Goal: Task Accomplishment & Management: Complete application form

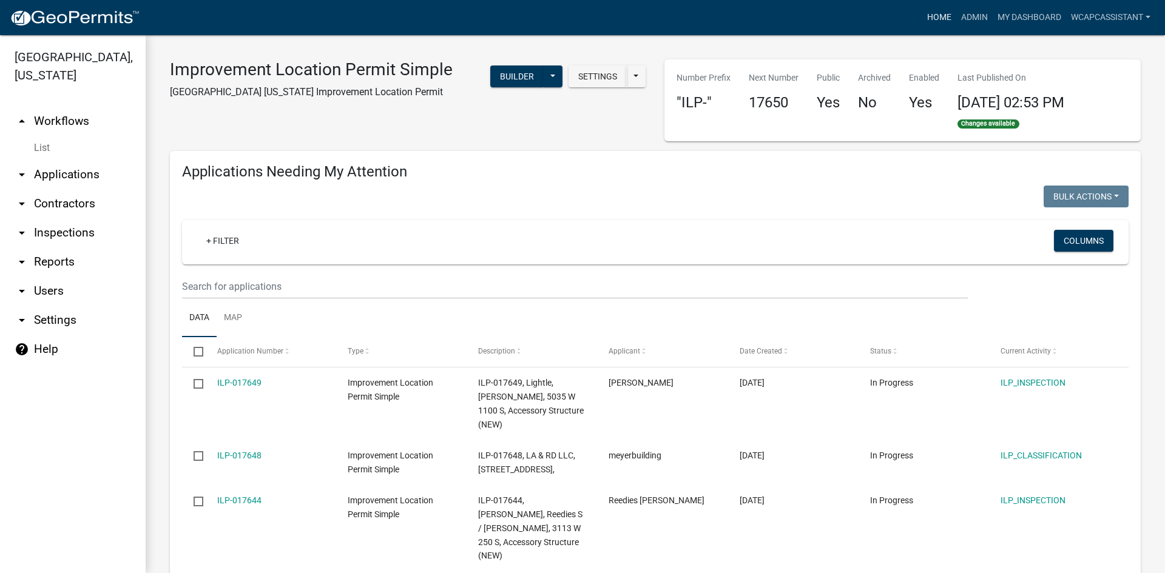
click at [938, 16] on link "Home" at bounding box center [939, 17] width 34 height 23
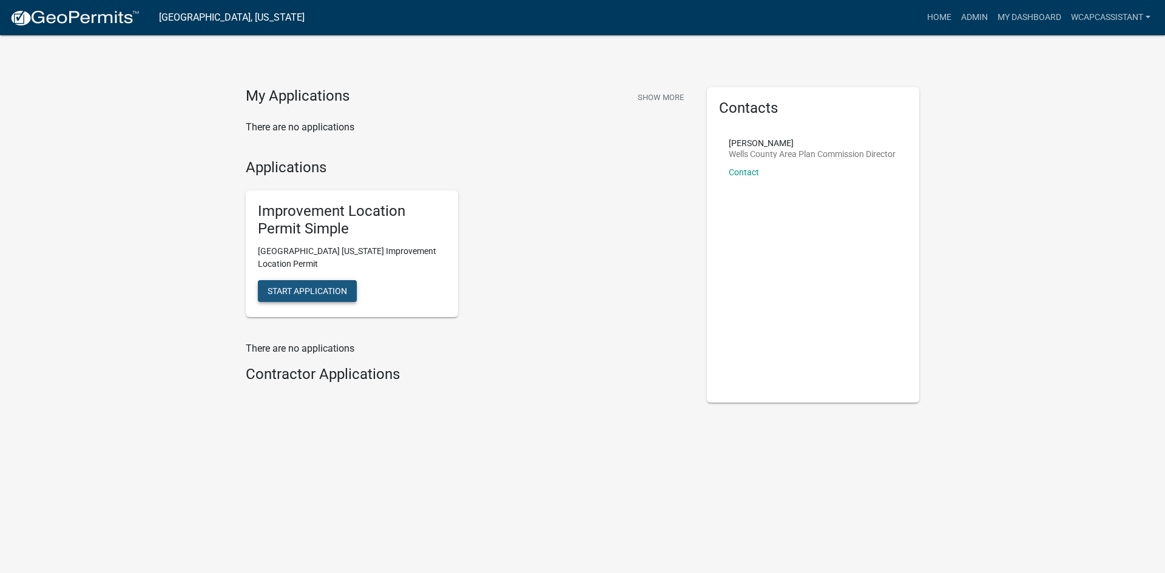
click at [325, 284] on button "Start Application" at bounding box center [307, 291] width 99 height 22
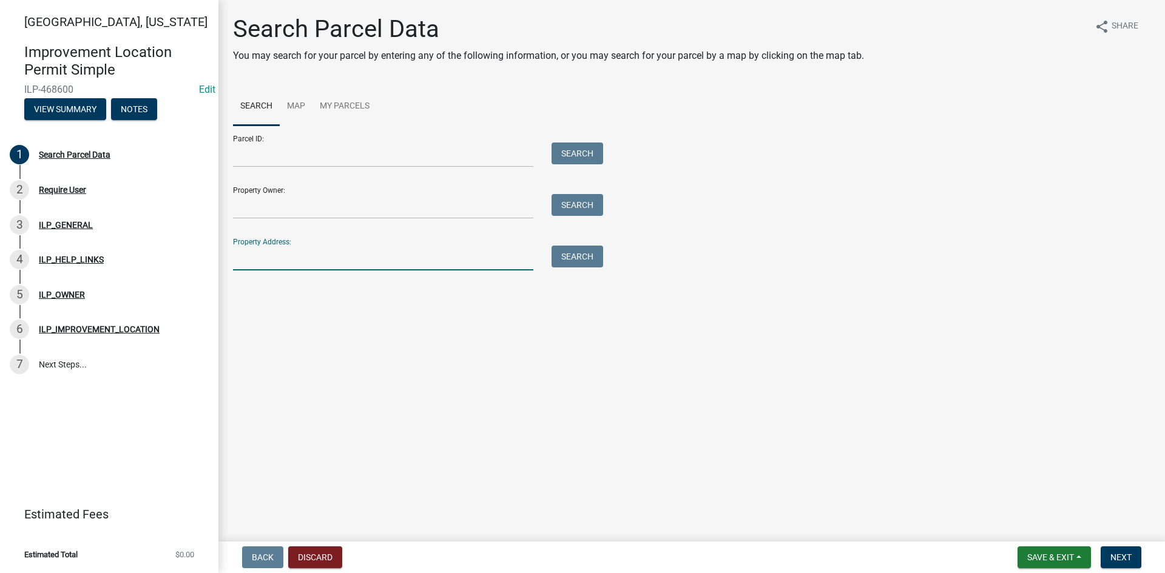
click at [263, 264] on input "Property Address:" at bounding box center [383, 258] width 300 height 25
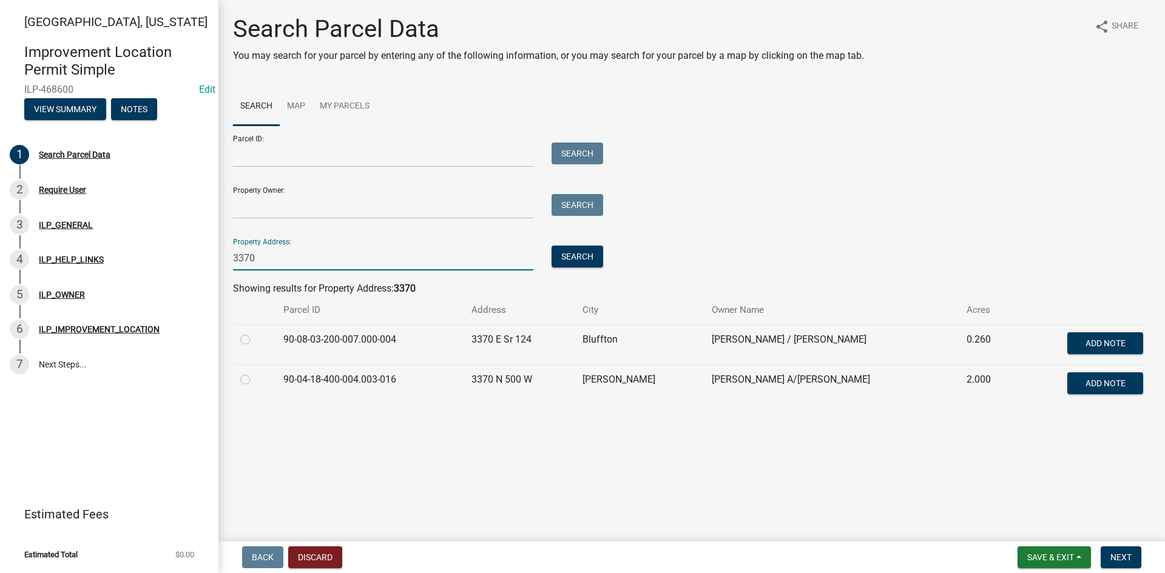
type input "3370"
click at [255, 373] on label at bounding box center [255, 373] width 0 height 0
click at [255, 380] on input "radio" at bounding box center [259, 377] width 8 height 8
radio input "true"
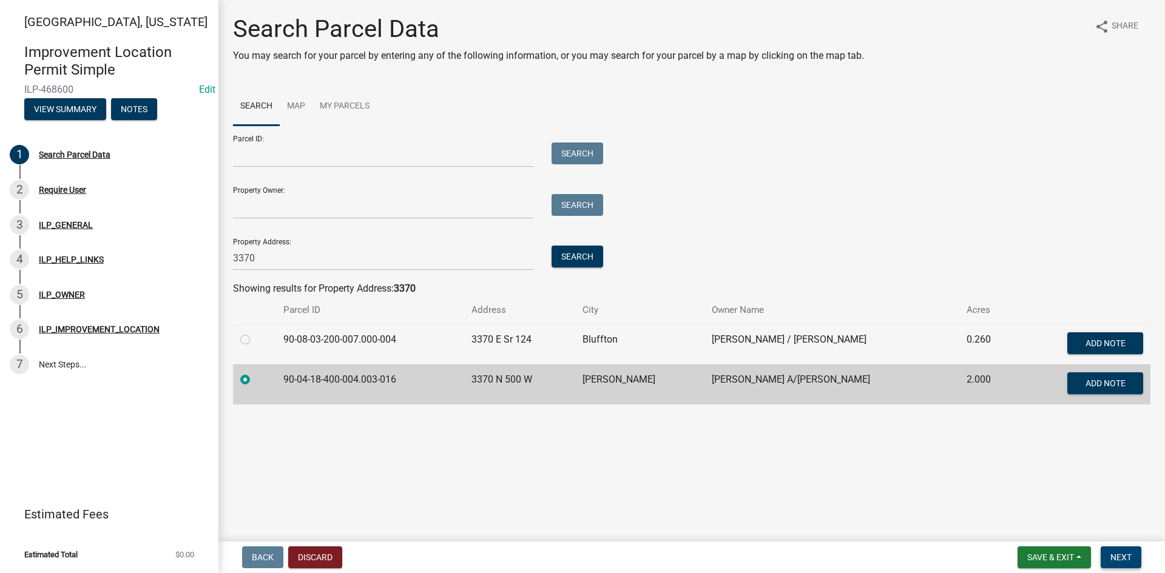
click at [1124, 552] on button "Next" at bounding box center [1121, 558] width 41 height 22
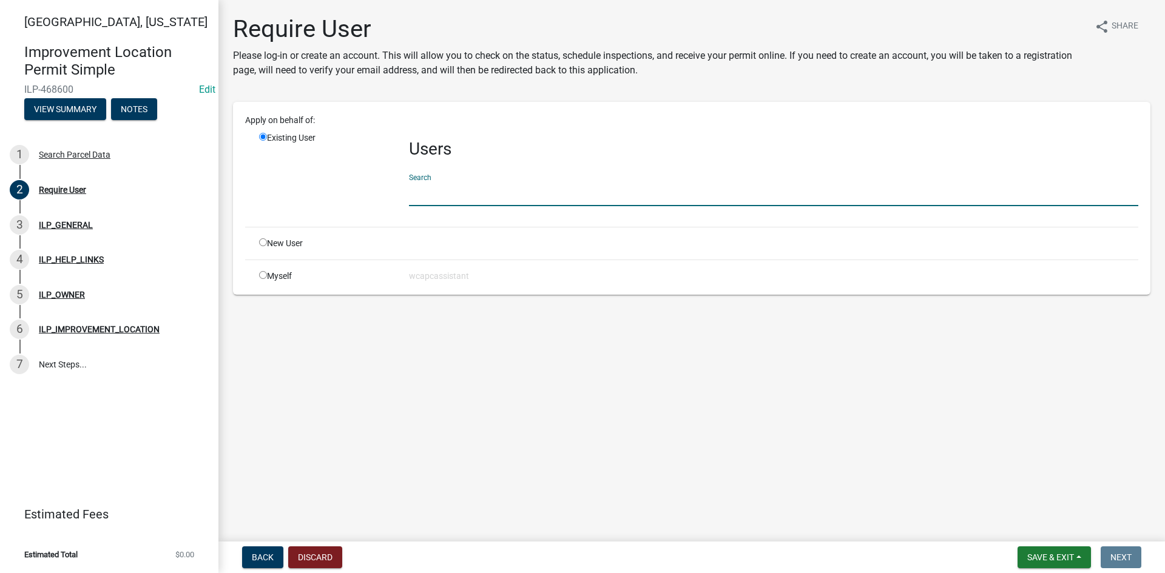
click at [458, 181] on input "text" at bounding box center [773, 193] width 729 height 25
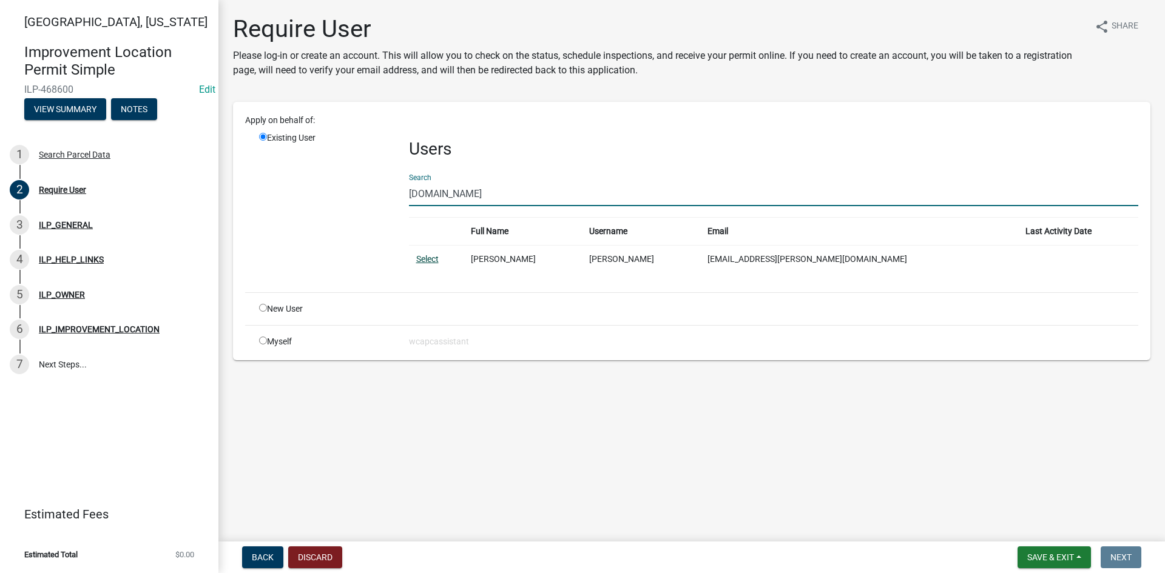
type input "[DOMAIN_NAME]"
click at [428, 260] on link "Select" at bounding box center [427, 259] width 22 height 10
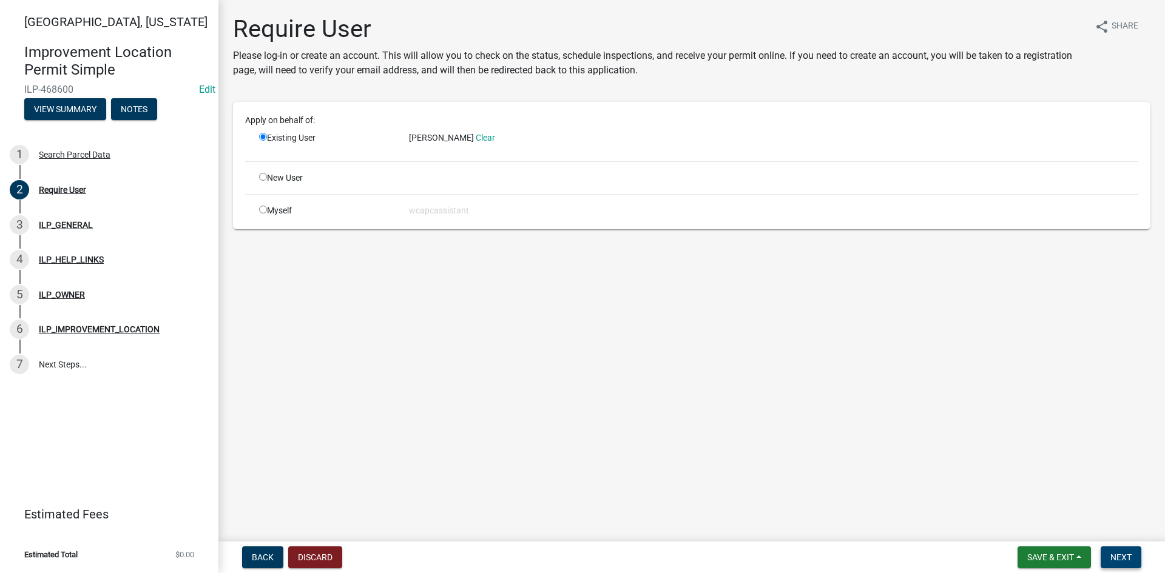
click at [1115, 556] on span "Next" at bounding box center [1120, 558] width 21 height 10
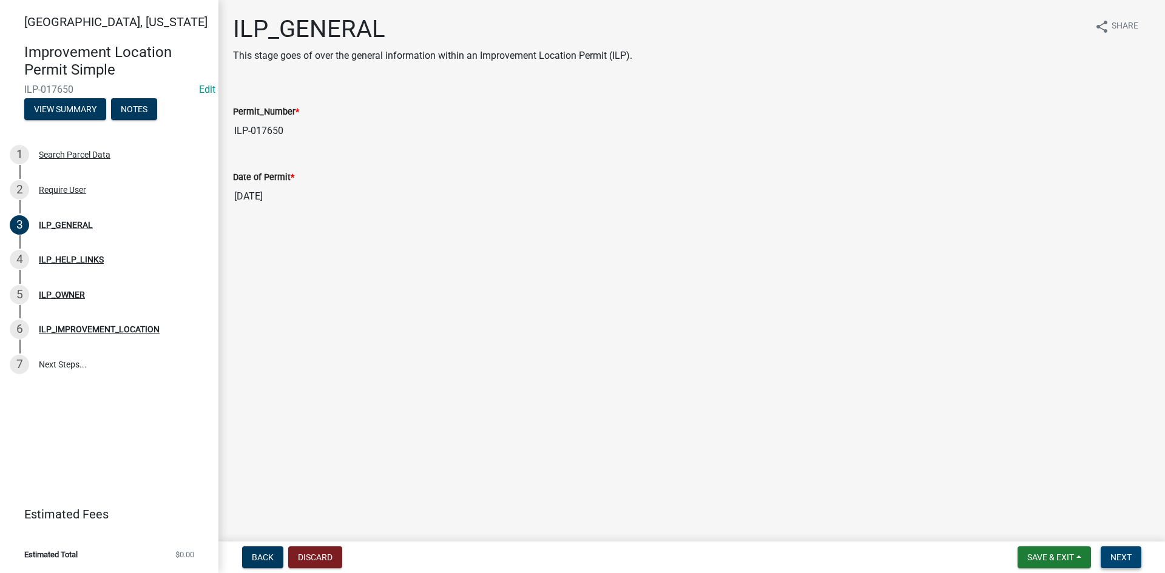
click at [1120, 553] on span "Next" at bounding box center [1120, 558] width 21 height 10
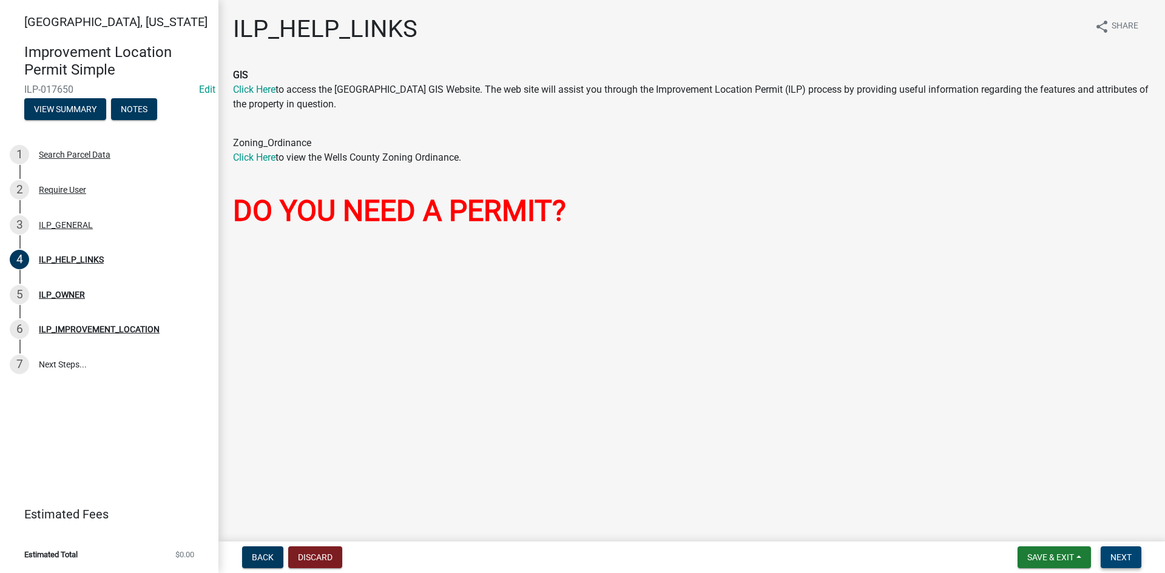
click at [1120, 553] on span "Next" at bounding box center [1120, 558] width 21 height 10
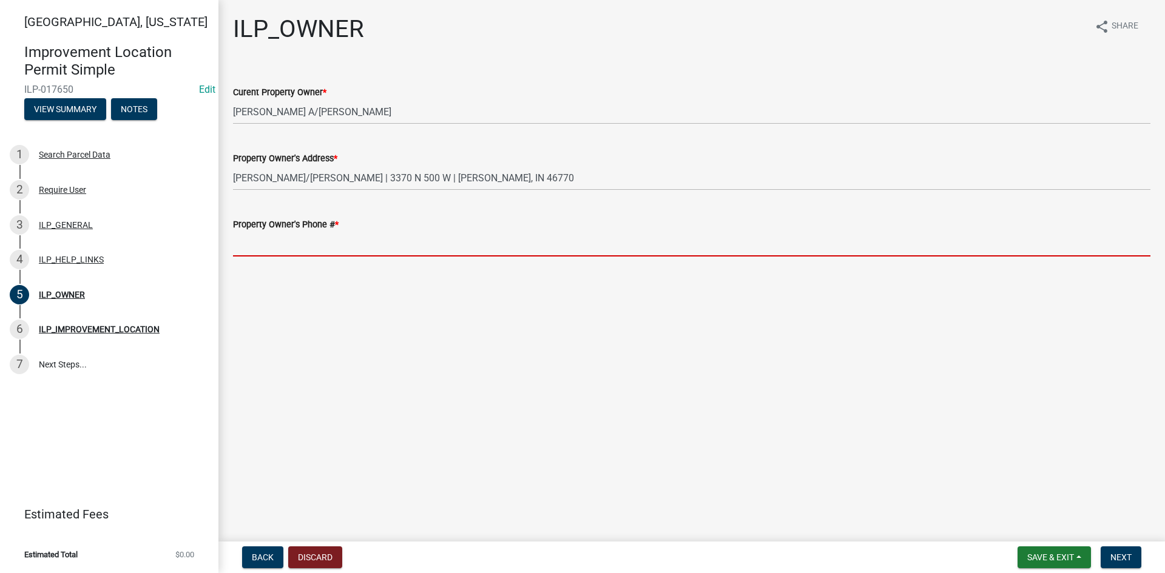
click at [315, 239] on input "Property Owner's Phone # *" at bounding box center [692, 244] width 918 height 25
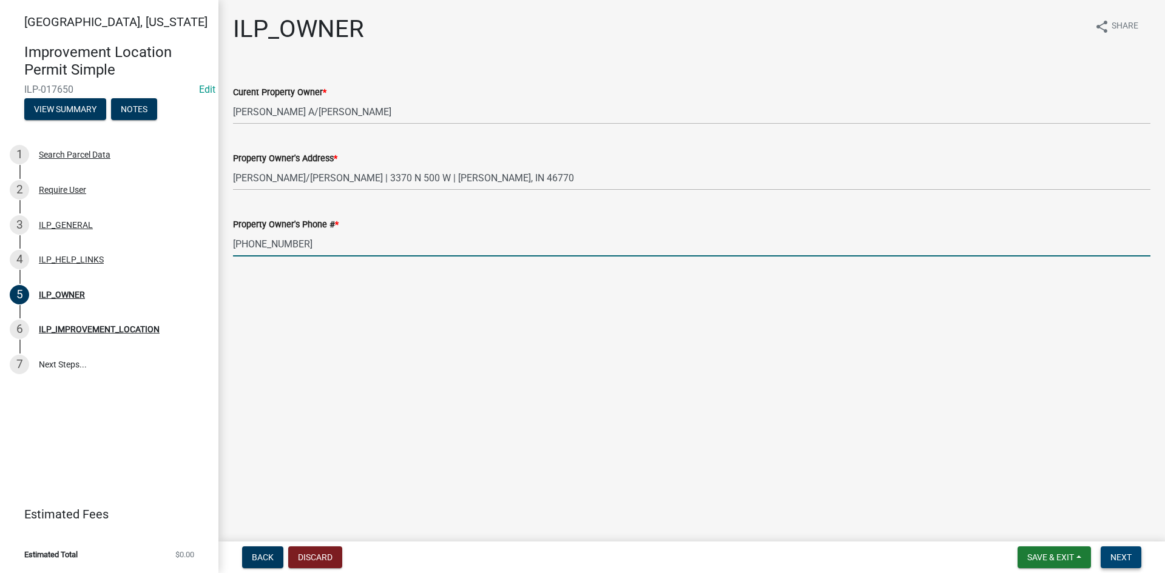
type input "[PHONE_NUMBER]"
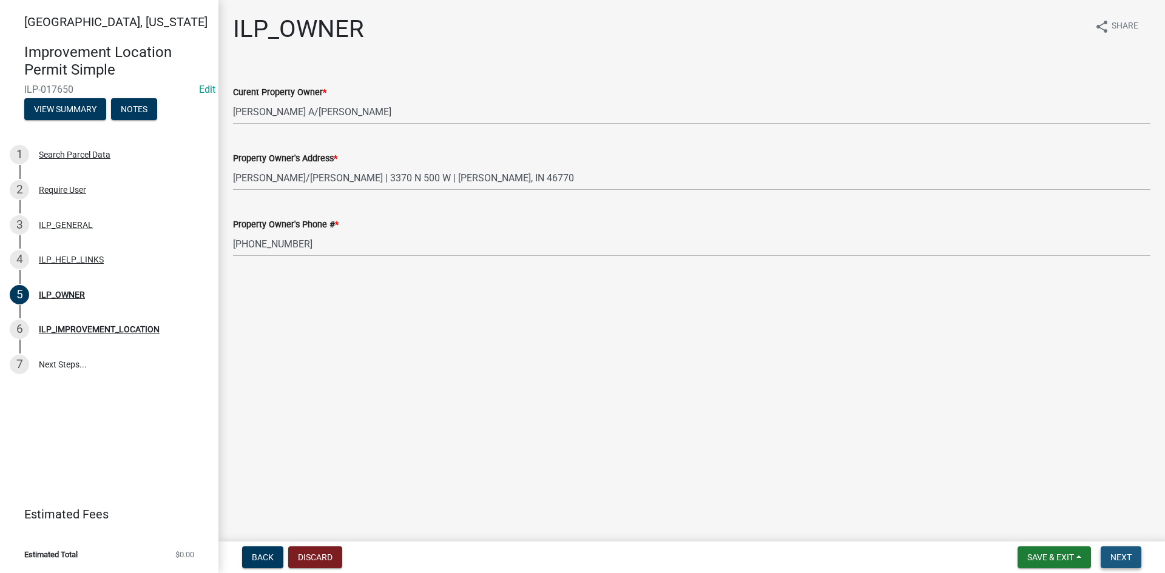
click at [1132, 552] on button "Next" at bounding box center [1121, 558] width 41 height 22
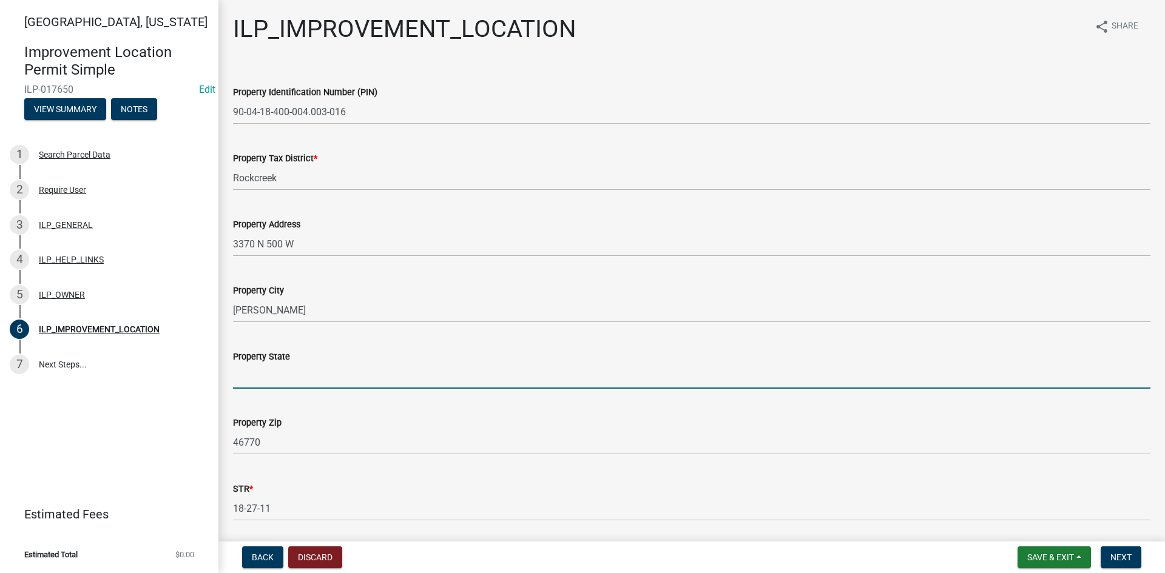
click at [468, 377] on input "Property State" at bounding box center [692, 376] width 918 height 25
type input "IN"
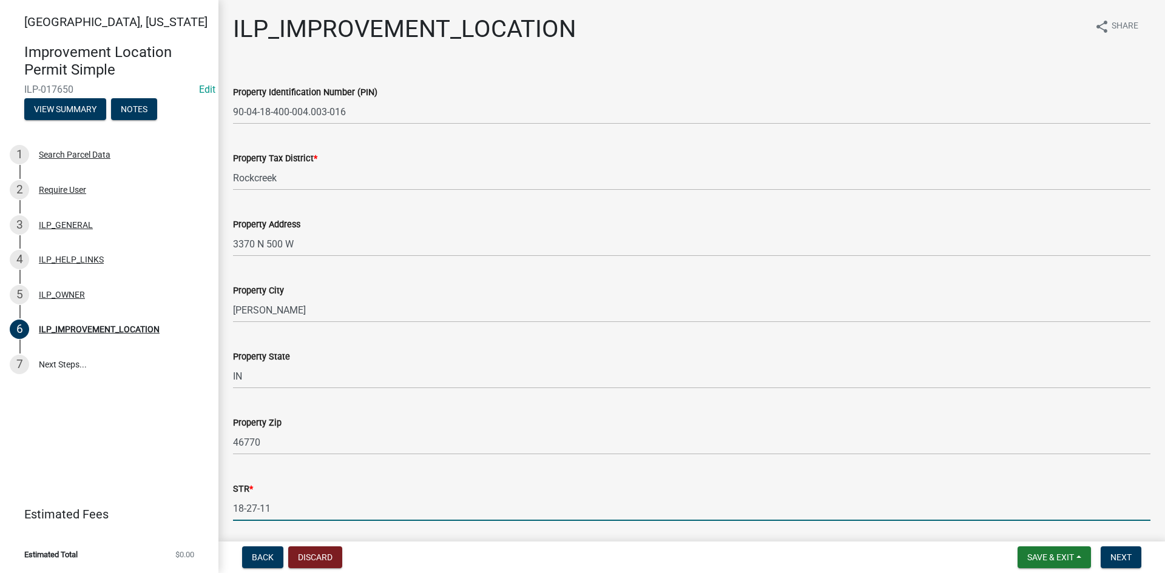
scroll to position [189, 0]
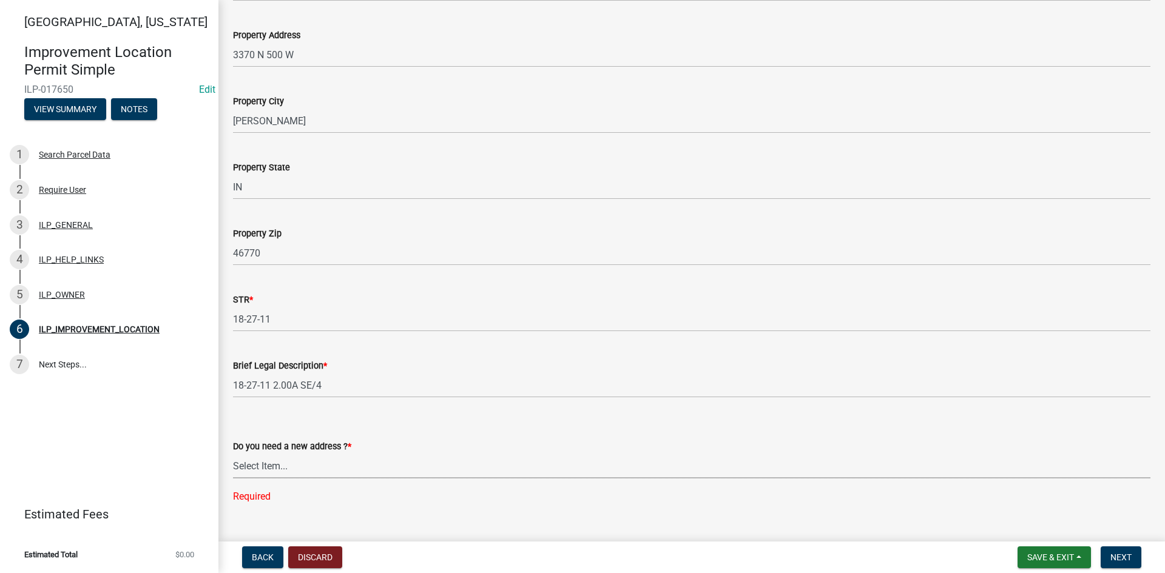
click at [533, 460] on select "Select Item... YES NO" at bounding box center [692, 466] width 918 height 25
click at [233, 454] on select "Select Item... YES NO" at bounding box center [692, 466] width 918 height 25
select select "03ef64e6-f0ff-43c9-aded-972c487e3507"
click at [1128, 562] on span "Next" at bounding box center [1120, 558] width 21 height 10
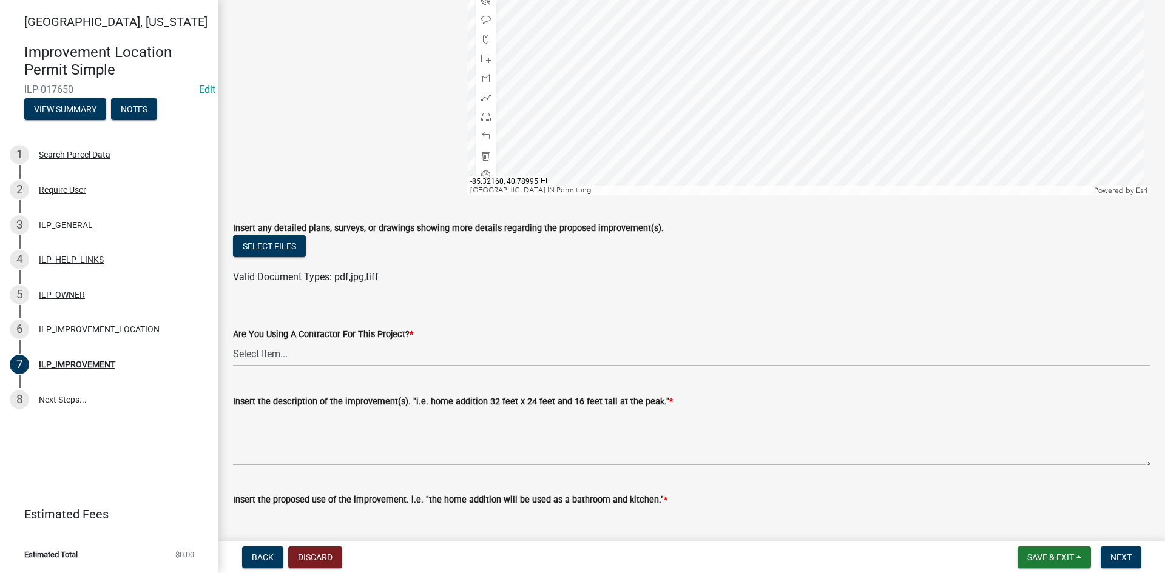
scroll to position [168, 0]
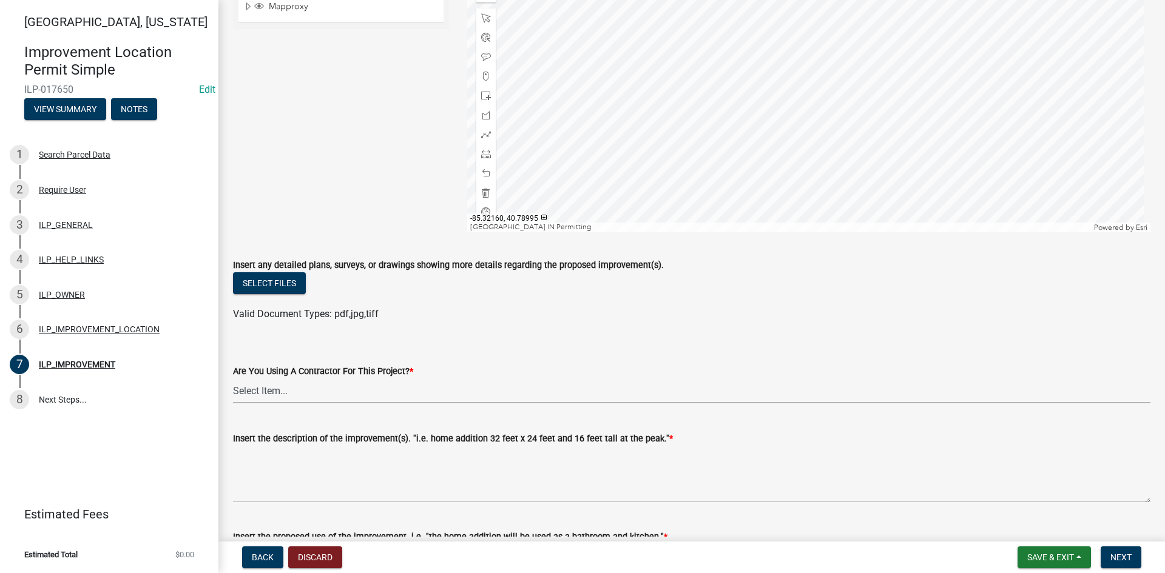
click at [319, 392] on select "Select Item... YES NO" at bounding box center [692, 391] width 918 height 25
click at [233, 379] on select "Select Item... YES NO" at bounding box center [692, 391] width 918 height 25
select select "d0c397cf-92c1-4d75-b08b-a5d0ada822ad"
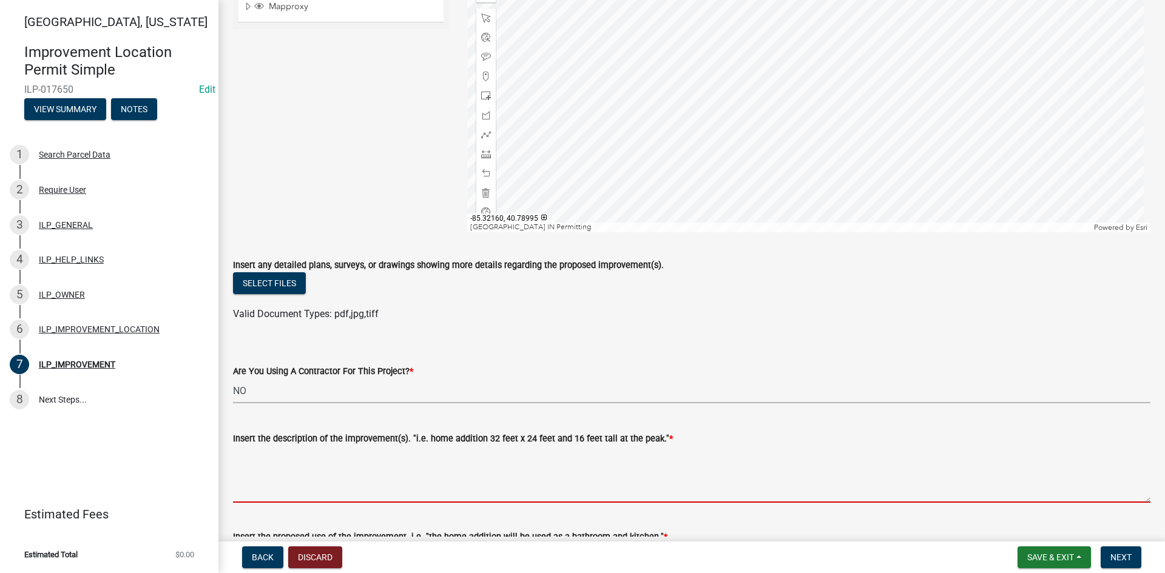
click at [463, 494] on textarea "Insert the description of the improvement(s). "i.e. home addition 32 feet x 24 …" at bounding box center [692, 474] width 918 height 57
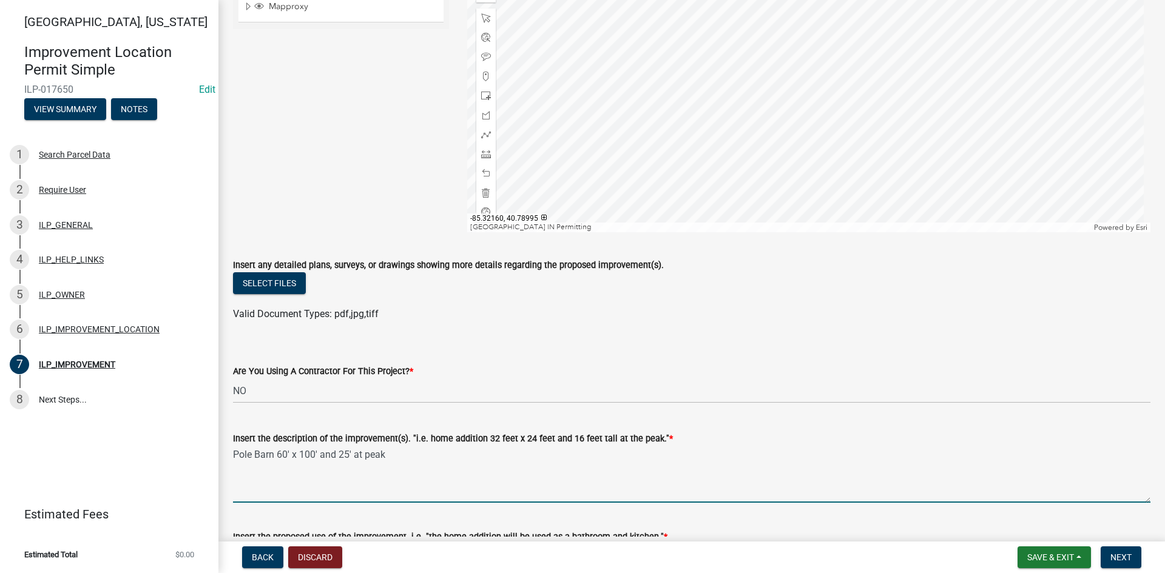
type textarea "Pole Barn 60' x 100' and 25' at peak"
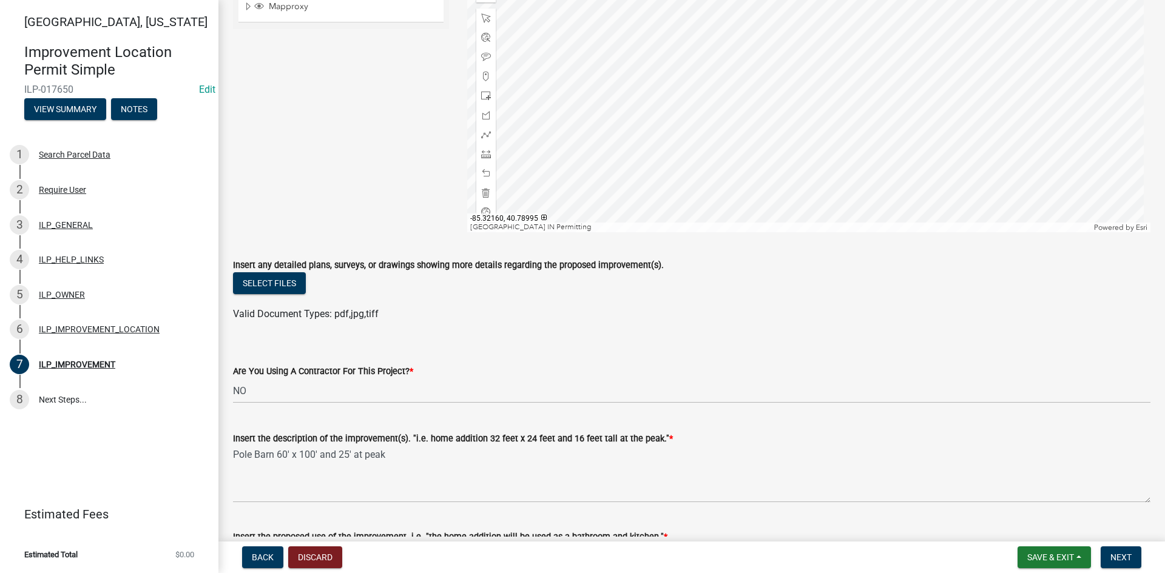
scroll to position [411, 0]
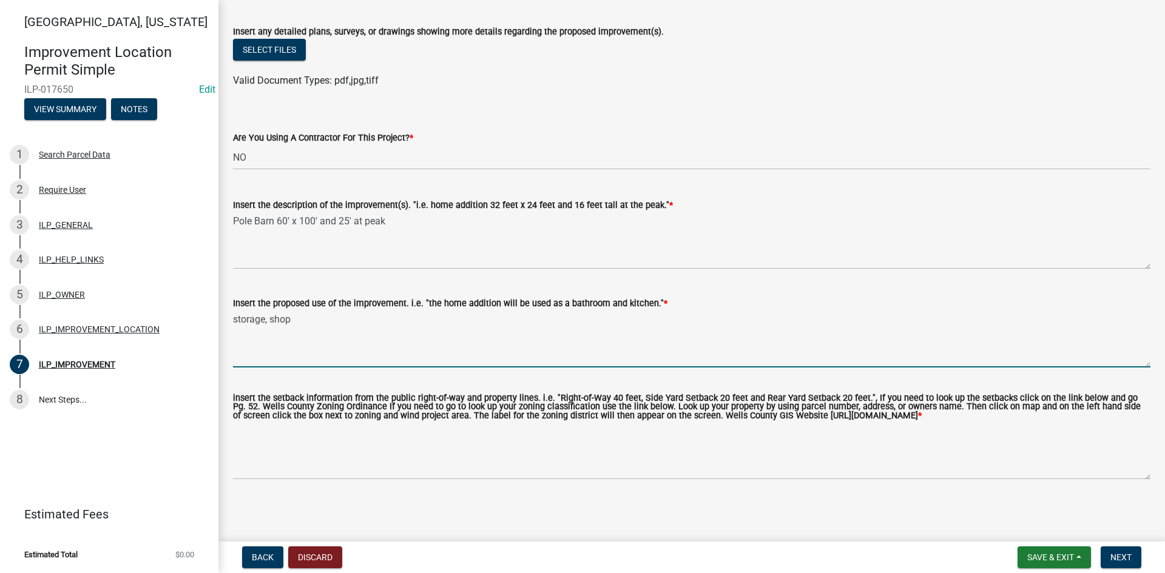
type textarea "storage, shop"
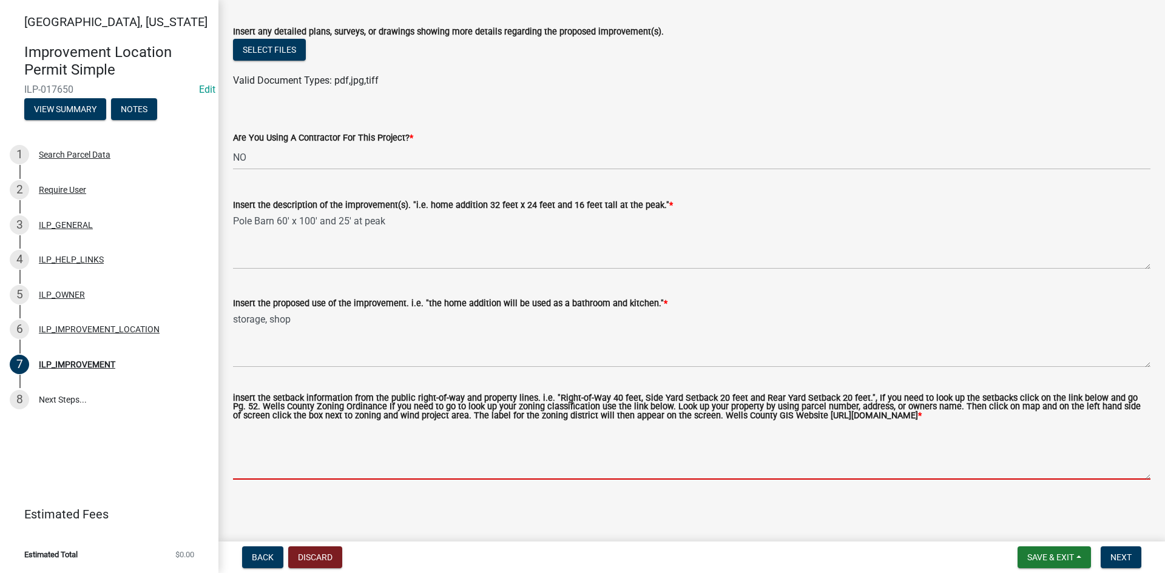
click at [433, 457] on textarea "insert the setback information from the public right-of-way and property lines.…" at bounding box center [692, 451] width 918 height 57
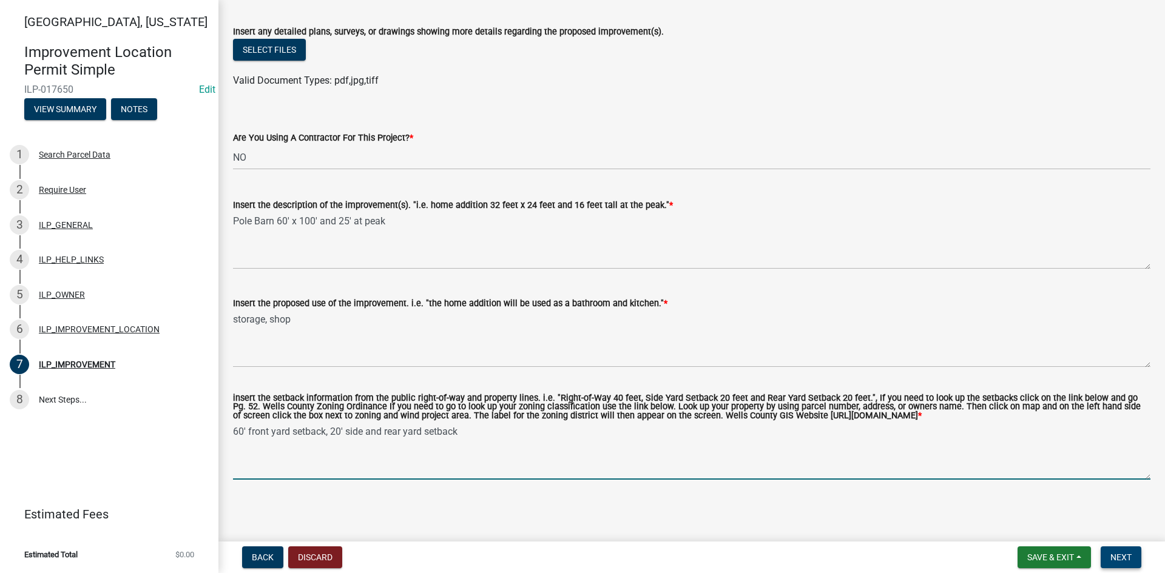
type textarea "60' front yard setback, 20' side and rear yard setback"
click at [1124, 556] on span "Next" at bounding box center [1120, 558] width 21 height 10
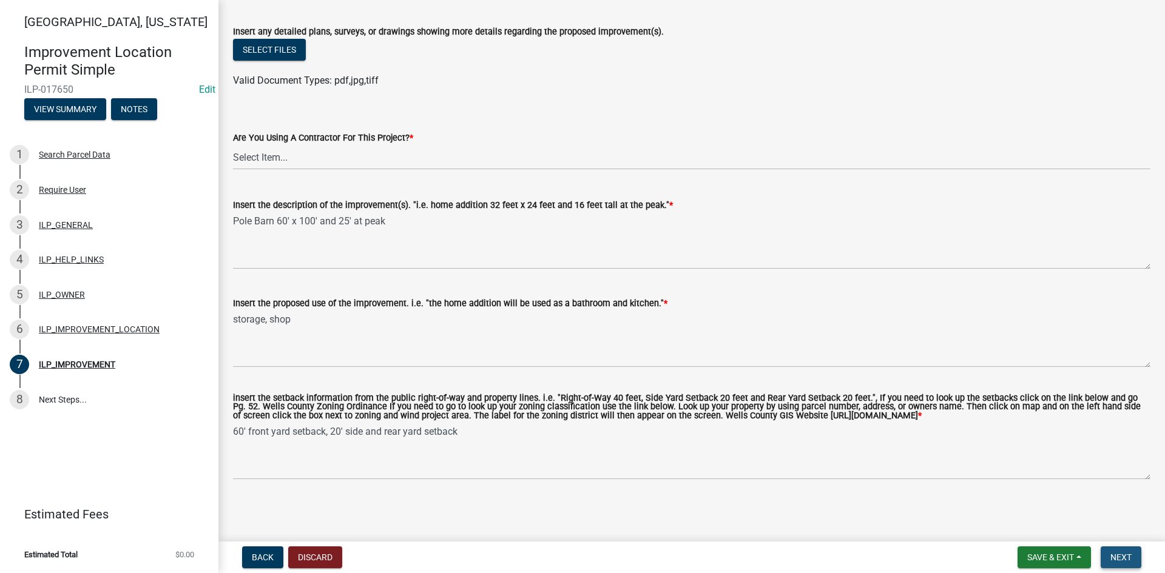
scroll to position [0, 0]
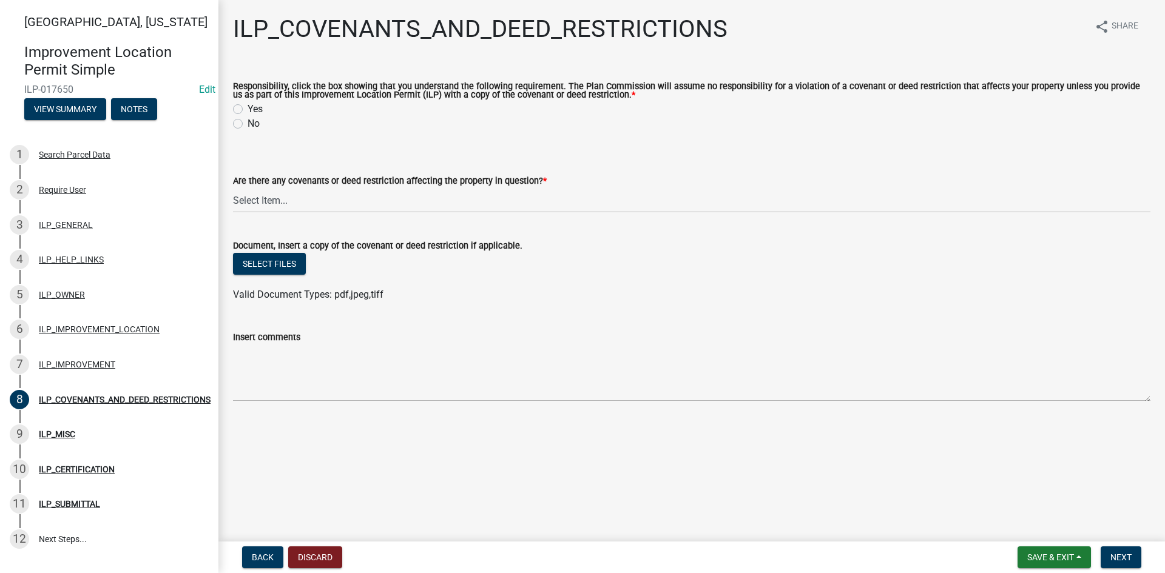
click at [248, 107] on label "Yes" at bounding box center [255, 109] width 15 height 15
click at [248, 107] on input "Yes" at bounding box center [252, 106] width 8 height 8
radio input "true"
click at [268, 204] on select "Select Item... YES NO" at bounding box center [692, 200] width 918 height 25
click at [233, 189] on select "Select Item... YES NO" at bounding box center [692, 200] width 918 height 25
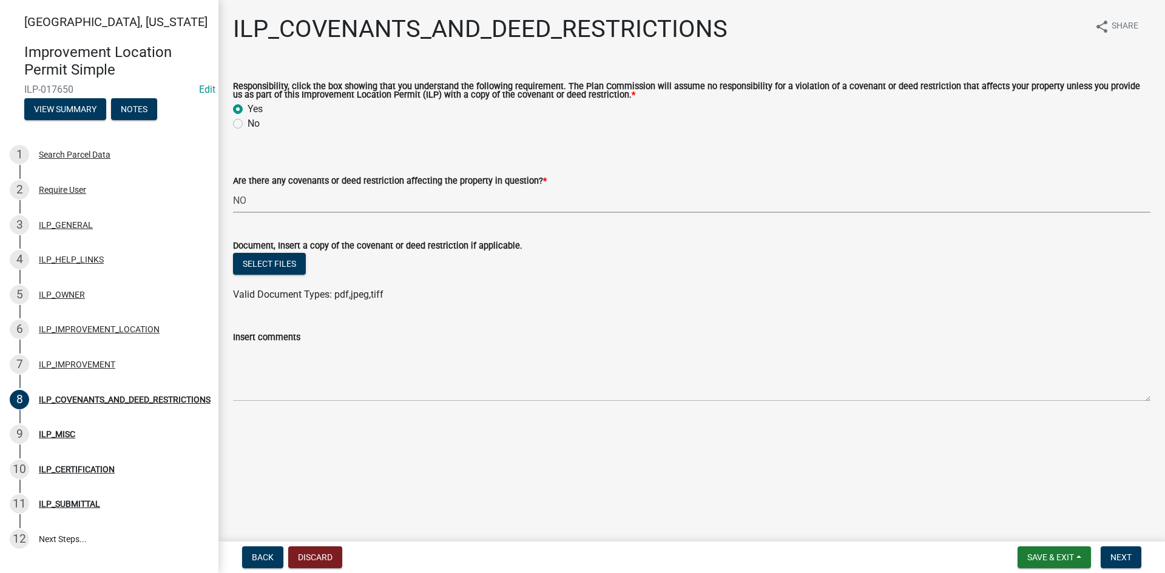
select select "8e2002f1-ace1-422c-92a0-aa7ffd64ff05"
click at [1129, 556] on span "Next" at bounding box center [1120, 558] width 21 height 10
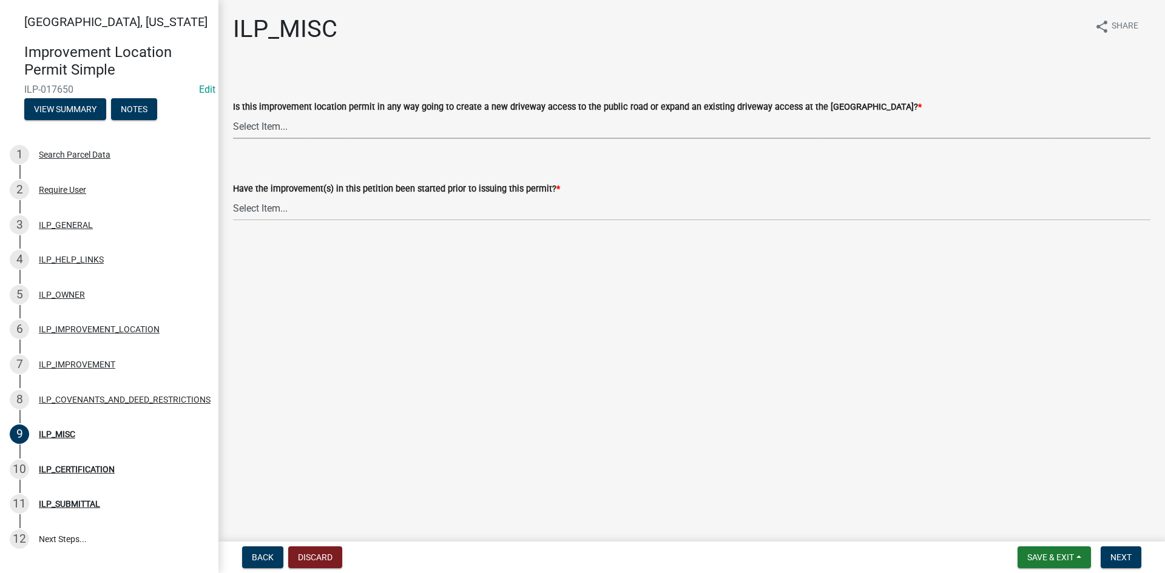
click at [355, 129] on select "Select Item... YES NO" at bounding box center [692, 126] width 918 height 25
click at [233, 114] on select "Select Item... YES NO" at bounding box center [692, 126] width 918 height 25
select select "efdfc372-da28-48aa-82f0-d86e80c7002d"
click at [366, 207] on select "Select Item... YES NO" at bounding box center [692, 208] width 918 height 25
click at [233, 196] on select "Select Item... YES NO" at bounding box center [692, 208] width 918 height 25
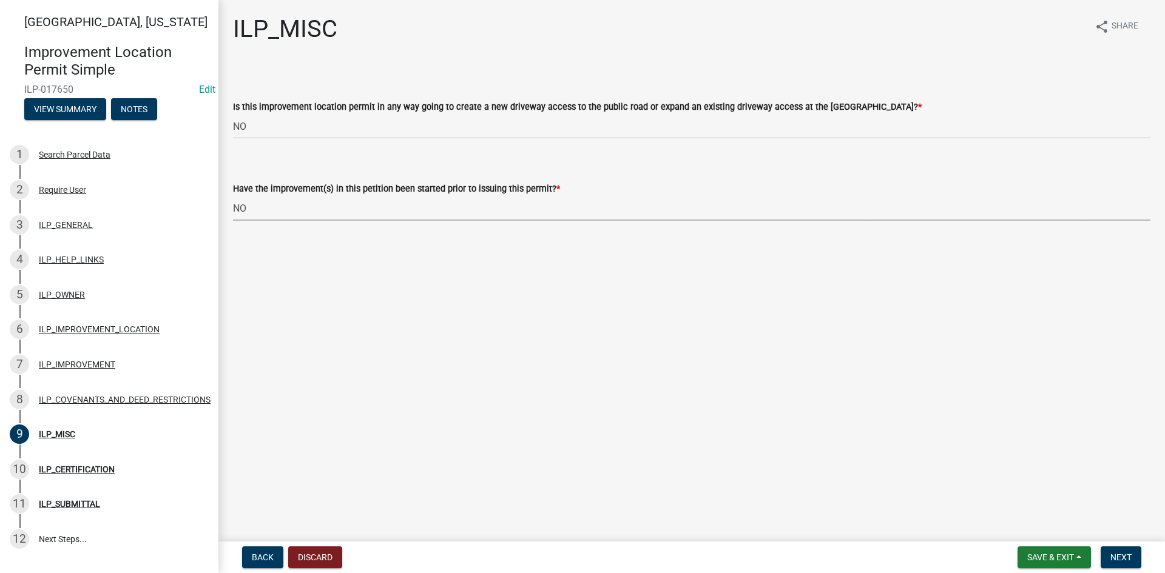
select select "87690217-1c5d-4f3f-89a3-85c12ce3295a"
click at [1111, 553] on span "Next" at bounding box center [1120, 558] width 21 height 10
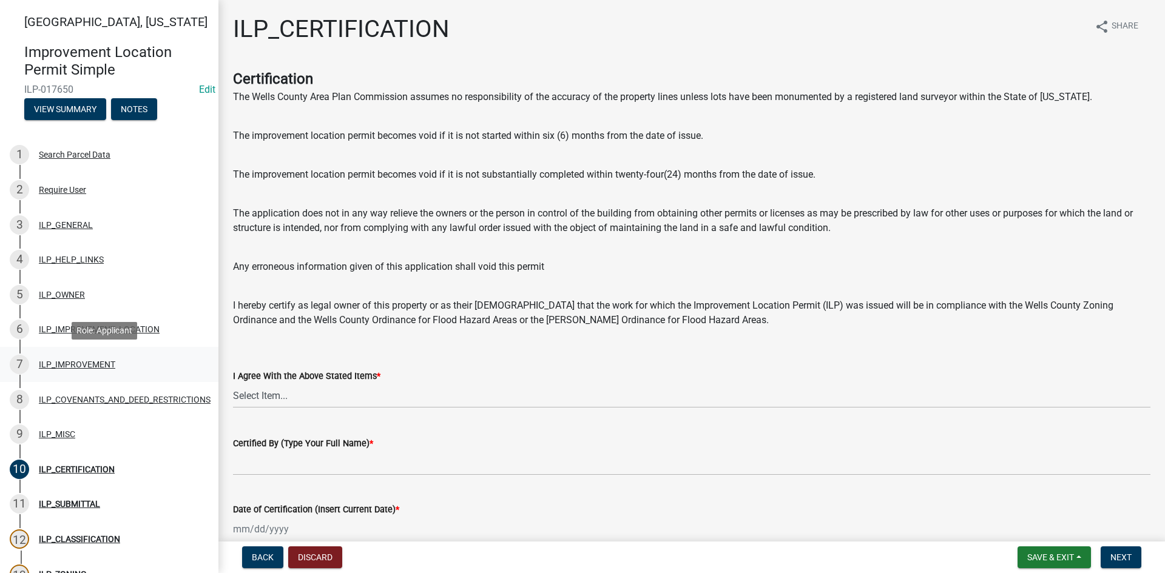
click at [73, 363] on div "ILP_IMPROVEMENT" at bounding box center [77, 364] width 76 height 8
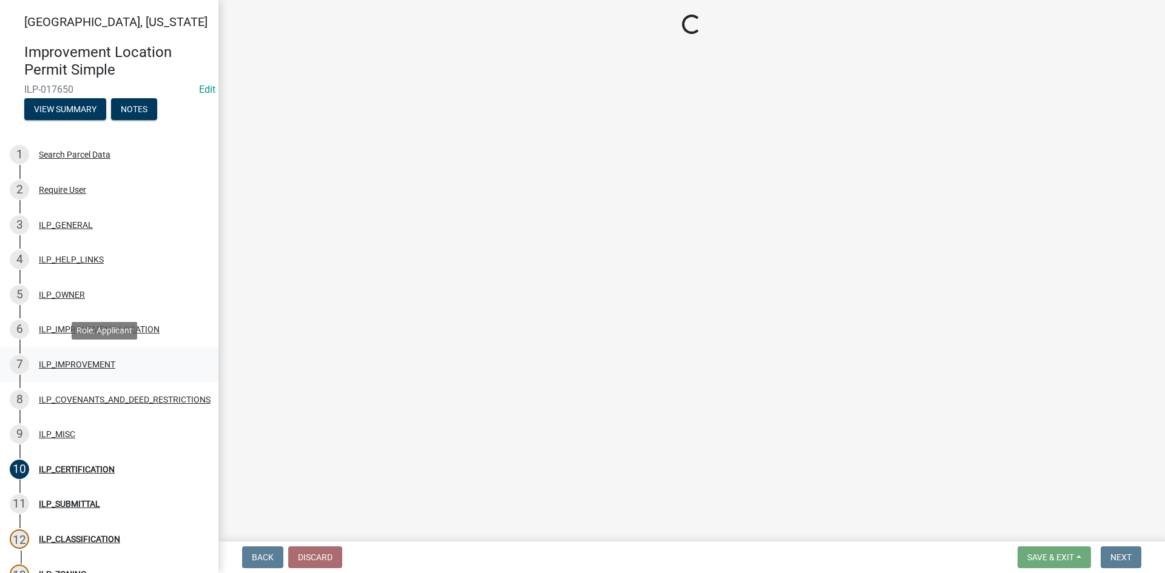
select select "d0c397cf-92c1-4d75-b08b-a5d0ada822ad"
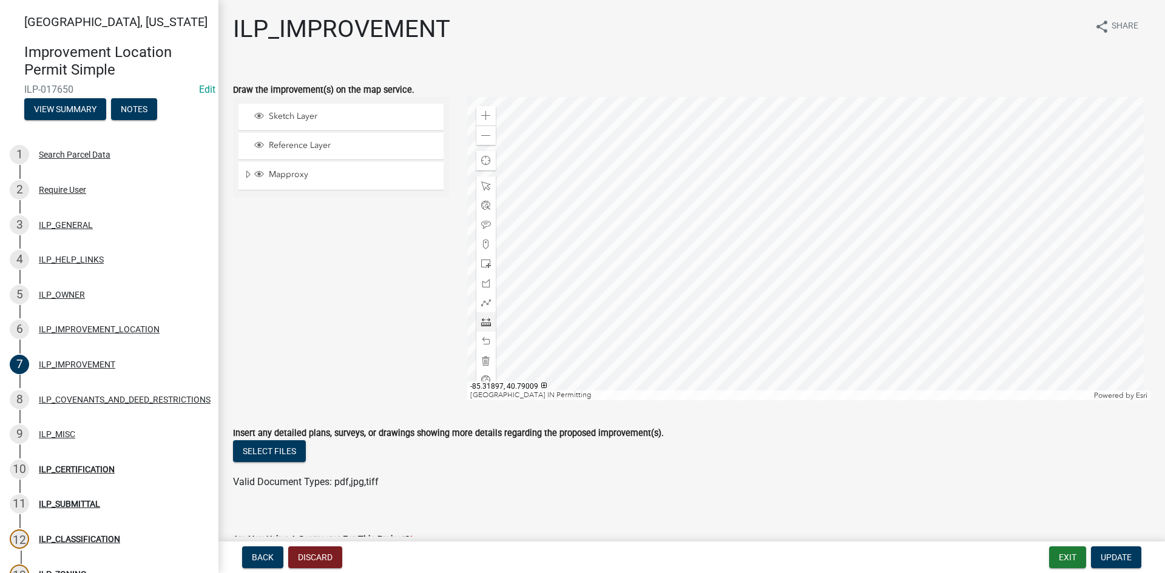
click at [786, 311] on div at bounding box center [809, 248] width 684 height 303
click at [906, 279] on div at bounding box center [809, 248] width 684 height 303
click at [482, 323] on span at bounding box center [486, 322] width 10 height 10
click at [608, 333] on div at bounding box center [809, 248] width 684 height 303
click at [652, 333] on div at bounding box center [809, 248] width 684 height 303
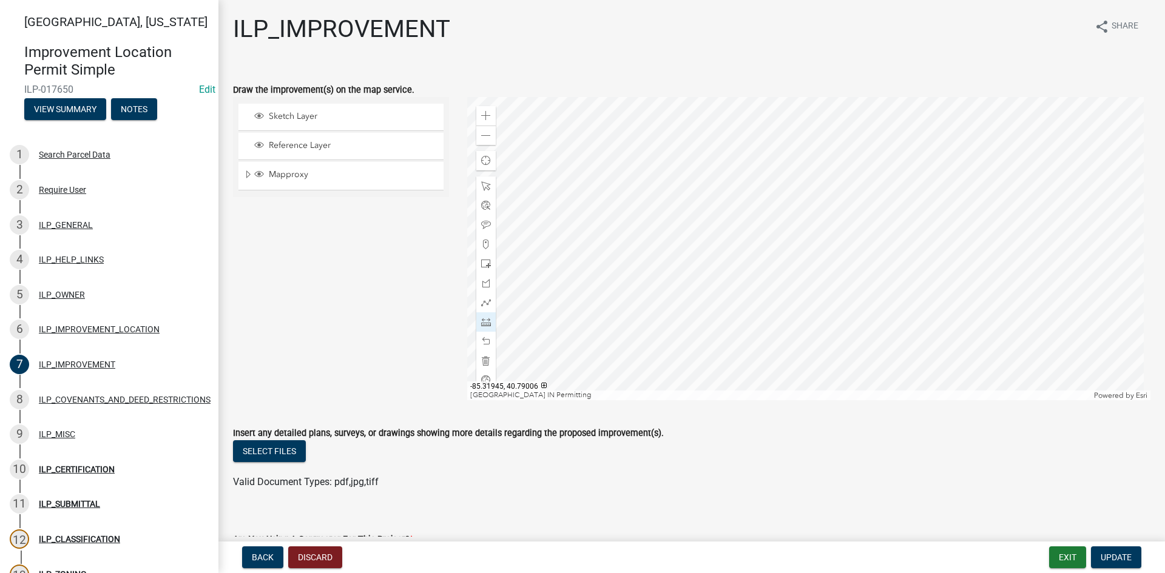
click at [652, 290] on div at bounding box center [809, 248] width 684 height 303
click at [774, 288] on div at bounding box center [809, 248] width 684 height 303
click at [786, 223] on div at bounding box center [809, 248] width 684 height 303
click at [786, 185] on div at bounding box center [809, 248] width 684 height 303
click at [662, 187] on div at bounding box center [809, 248] width 684 height 303
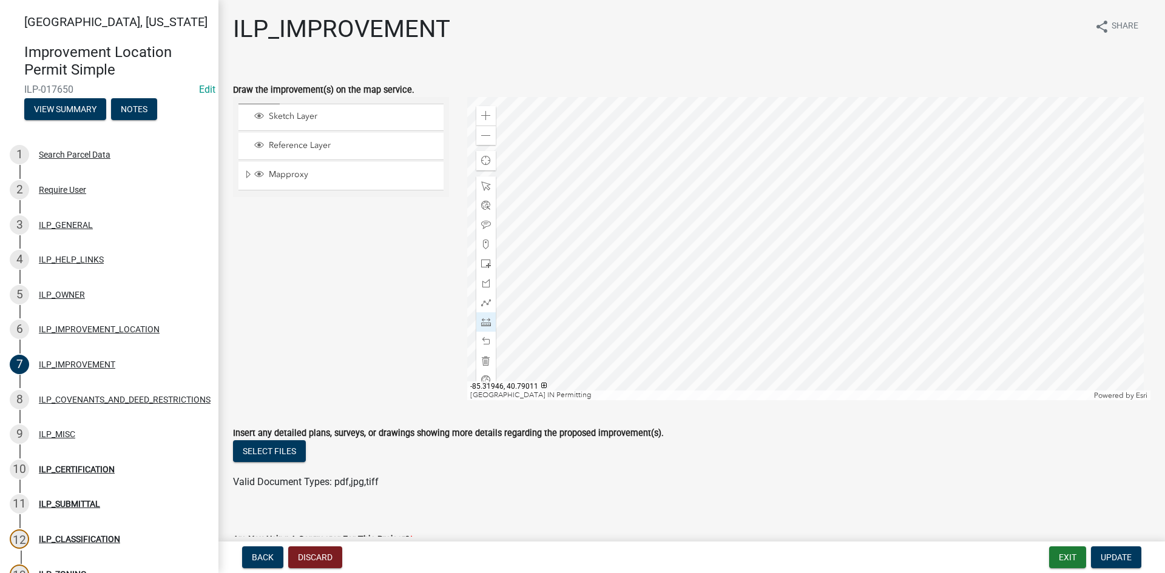
click at [654, 257] on div at bounding box center [809, 248] width 684 height 303
click at [661, 293] on div at bounding box center [809, 248] width 684 height 303
click at [847, 487] on div "Valid Document Types: pdf,jpg,tiff" at bounding box center [692, 482] width 936 height 15
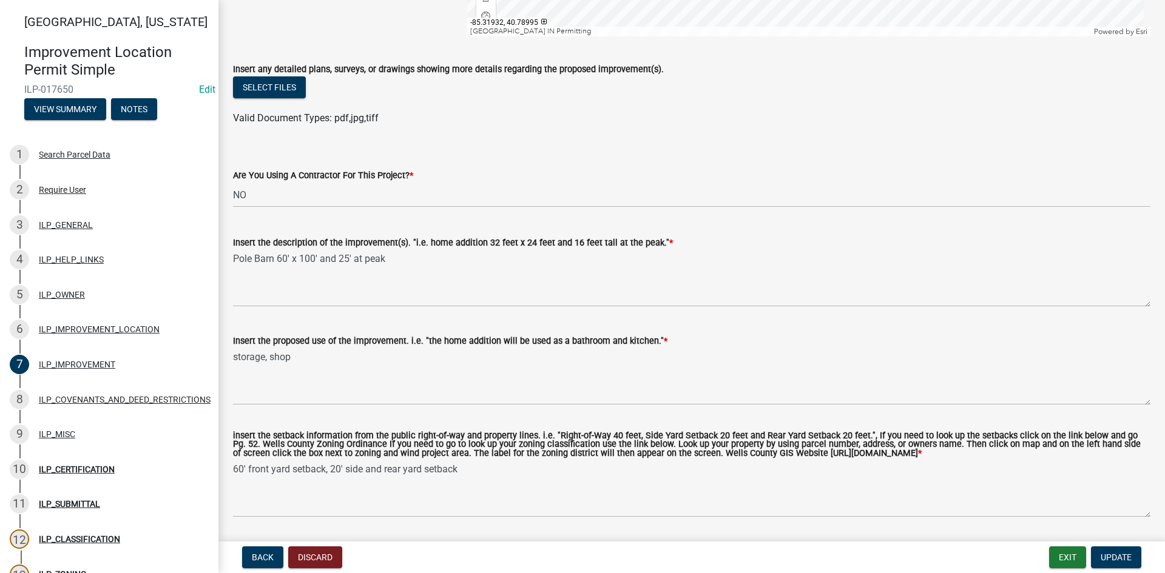
scroll to position [411, 0]
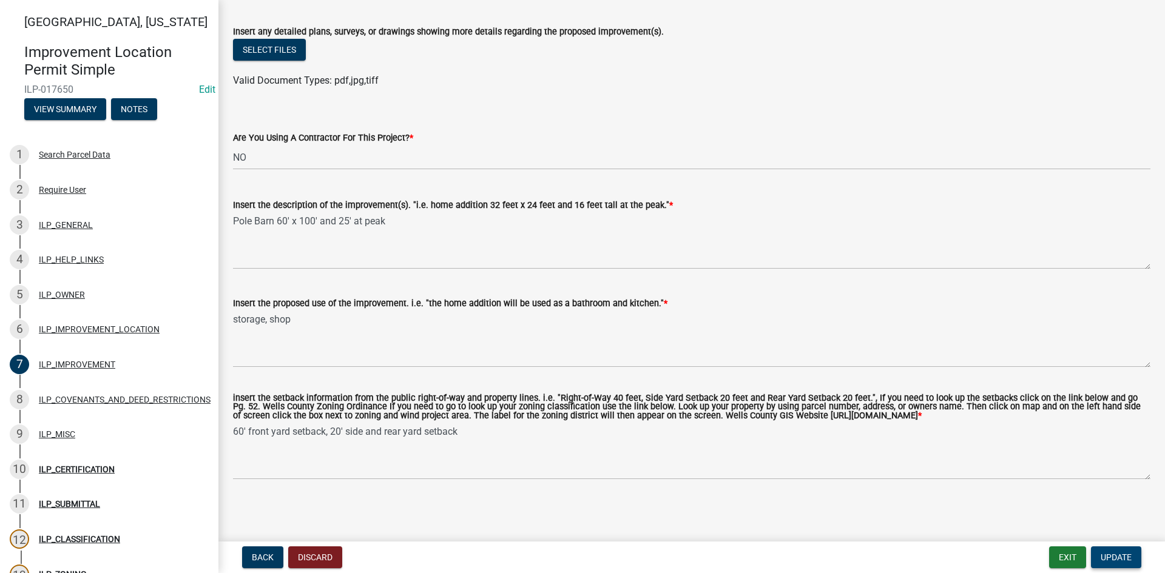
click at [1116, 556] on span "Update" at bounding box center [1116, 558] width 31 height 10
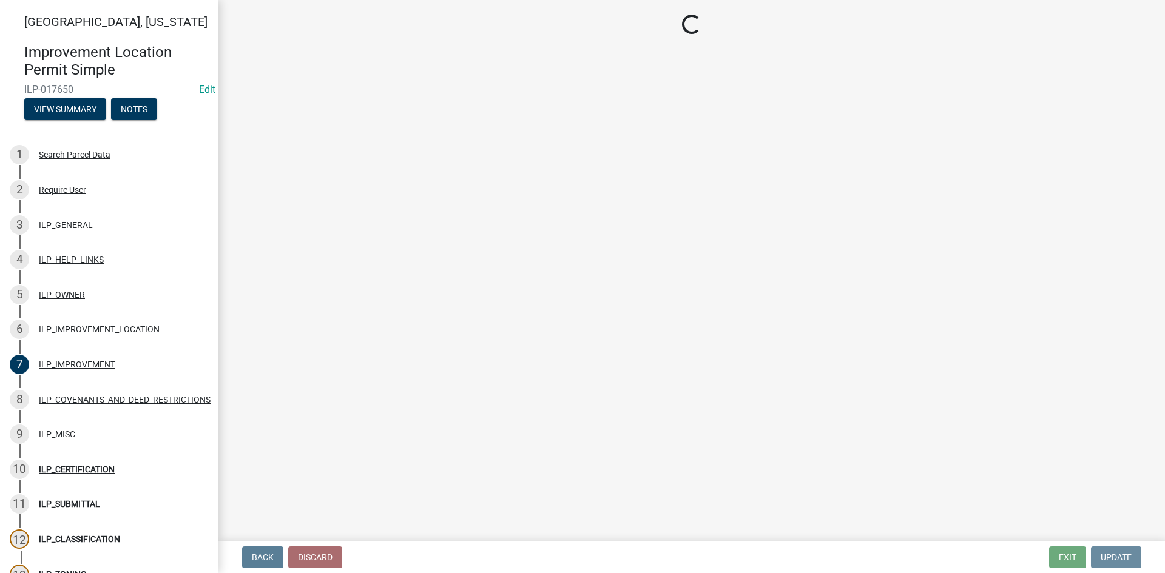
scroll to position [0, 0]
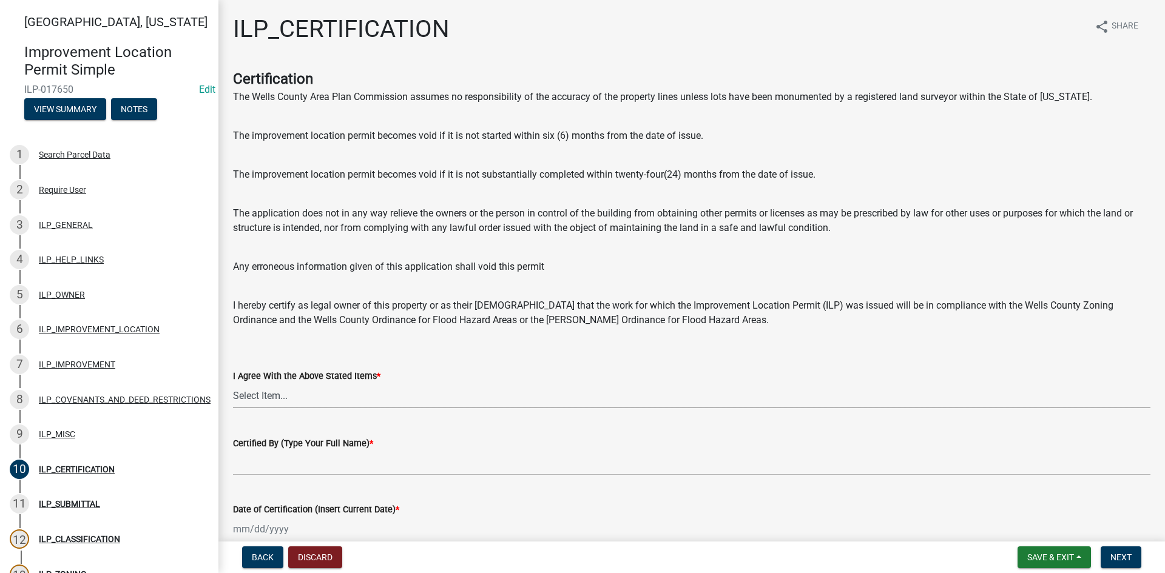
drag, startPoint x: 302, startPoint y: 395, endPoint x: 303, endPoint y: 404, distance: 8.6
click at [303, 395] on select "Select Item... Yes" at bounding box center [692, 396] width 918 height 25
click at [233, 384] on select "Select Item... Yes" at bounding box center [692, 396] width 918 height 25
select select "bd96893d-fc5a-4886-96bc-c23f48f60341"
click at [438, 357] on form "I Agree With the Above Stated Items * Select Item... Yes" at bounding box center [692, 381] width 918 height 54
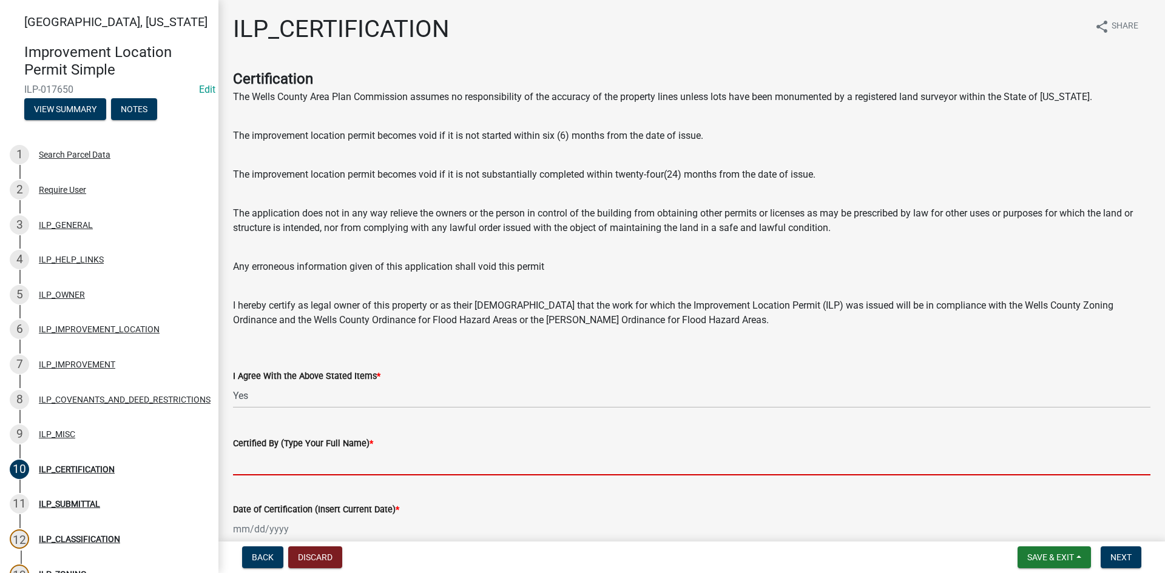
click at [556, 467] on input "Certified By (Type Your Full Name) *" at bounding box center [692, 463] width 918 height 25
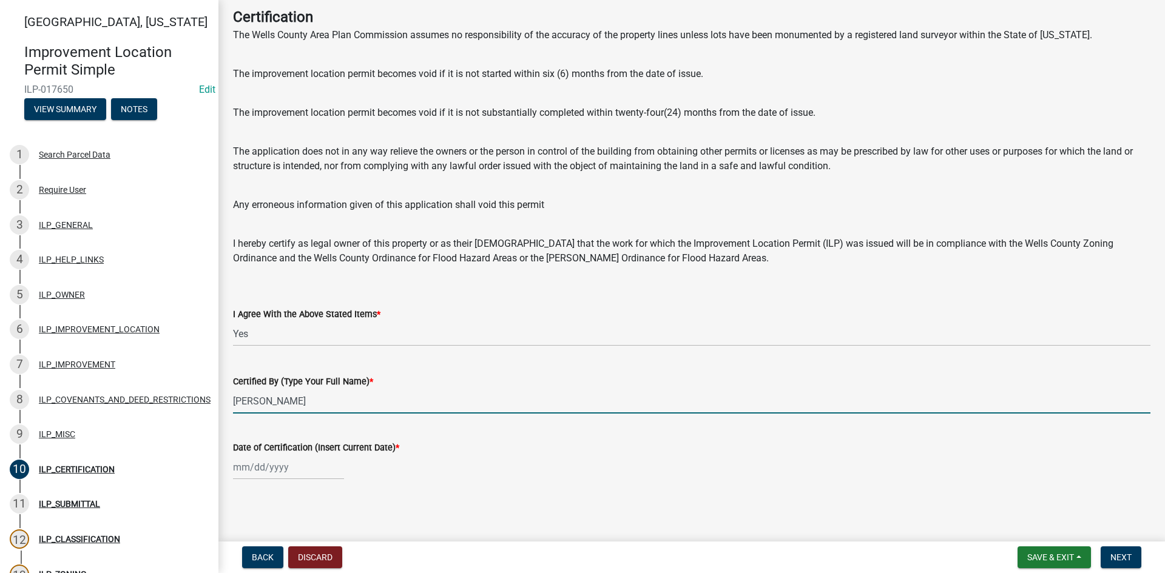
scroll to position [63, 0]
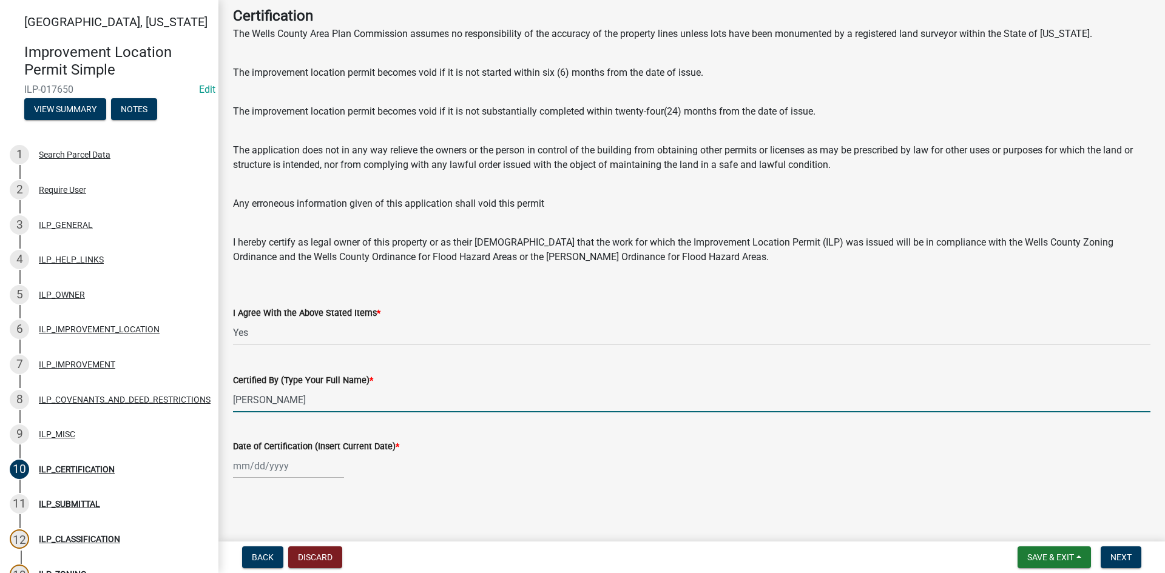
type input "[PERSON_NAME]"
click at [271, 472] on div at bounding box center [288, 466] width 111 height 25
select select "8"
select select "2025"
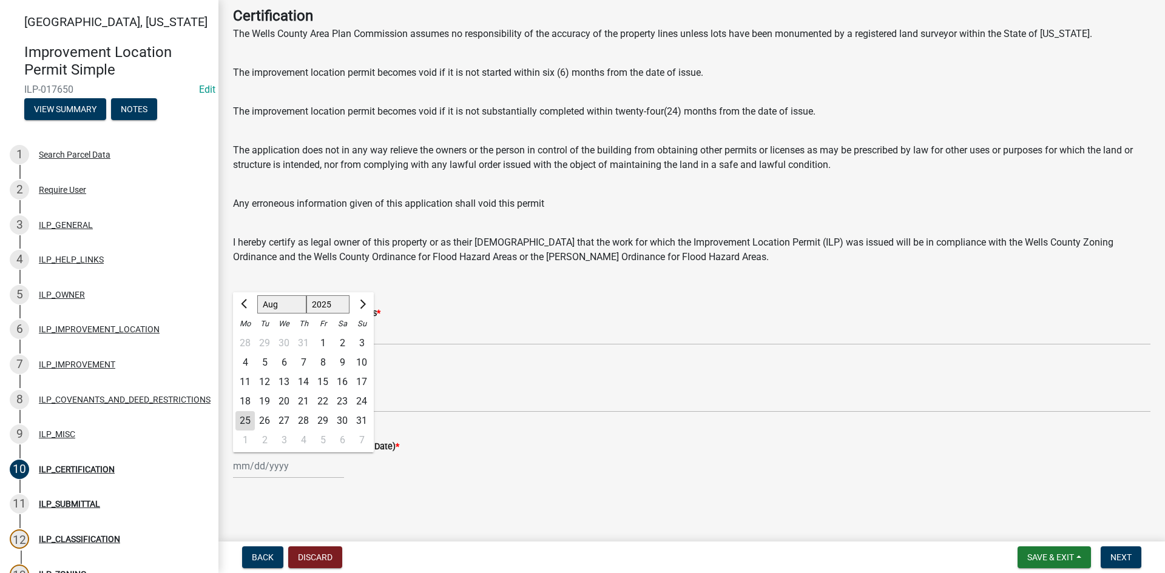
click at [242, 422] on div "25" at bounding box center [244, 420] width 19 height 19
type input "[DATE]"
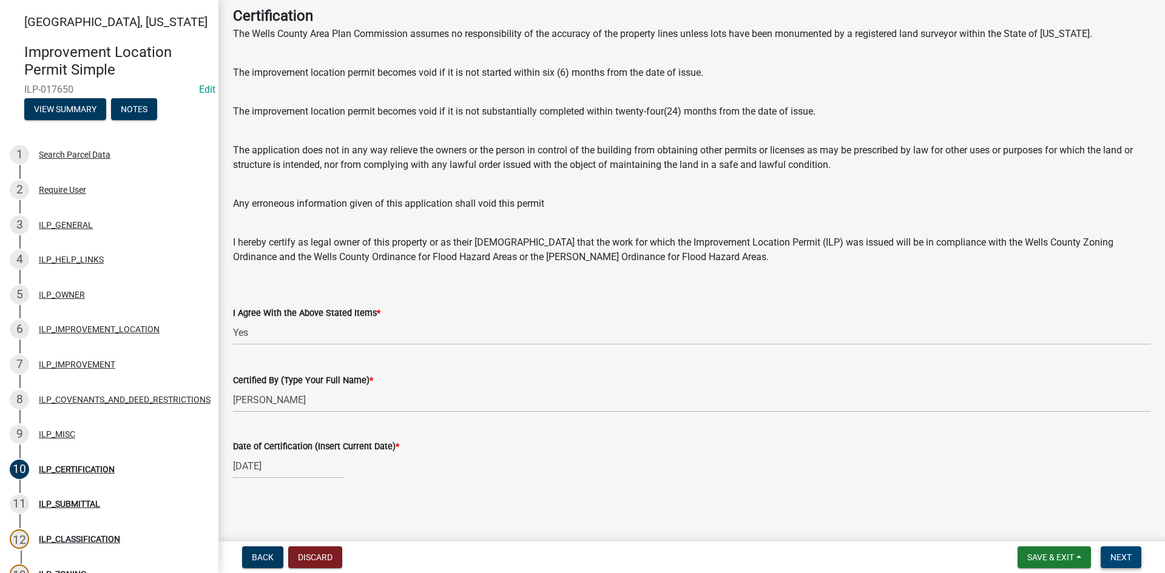
click at [1126, 556] on span "Next" at bounding box center [1120, 558] width 21 height 10
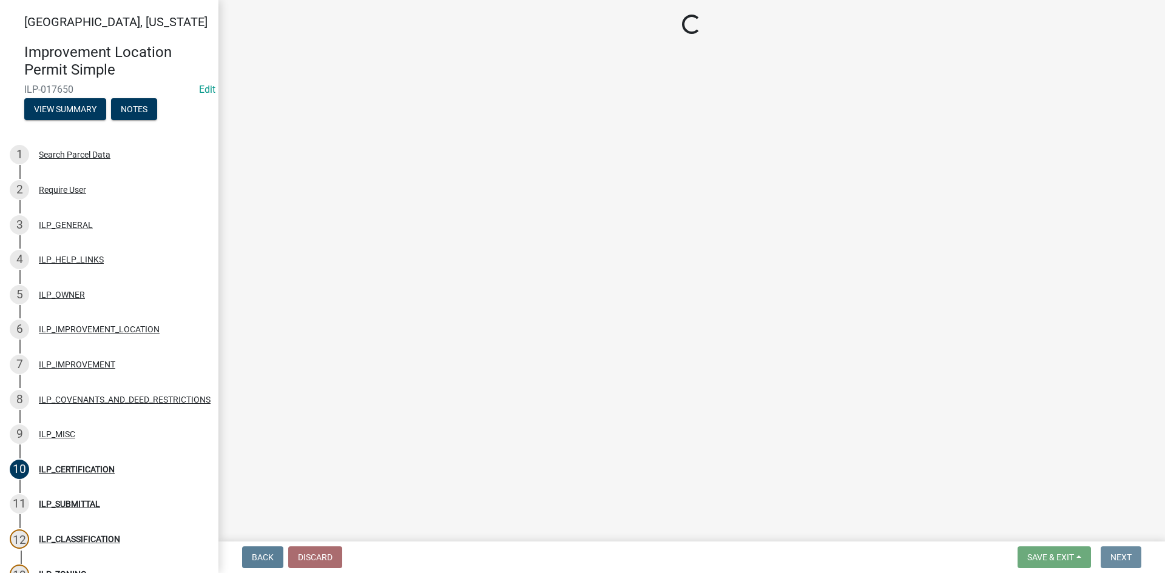
scroll to position [0, 0]
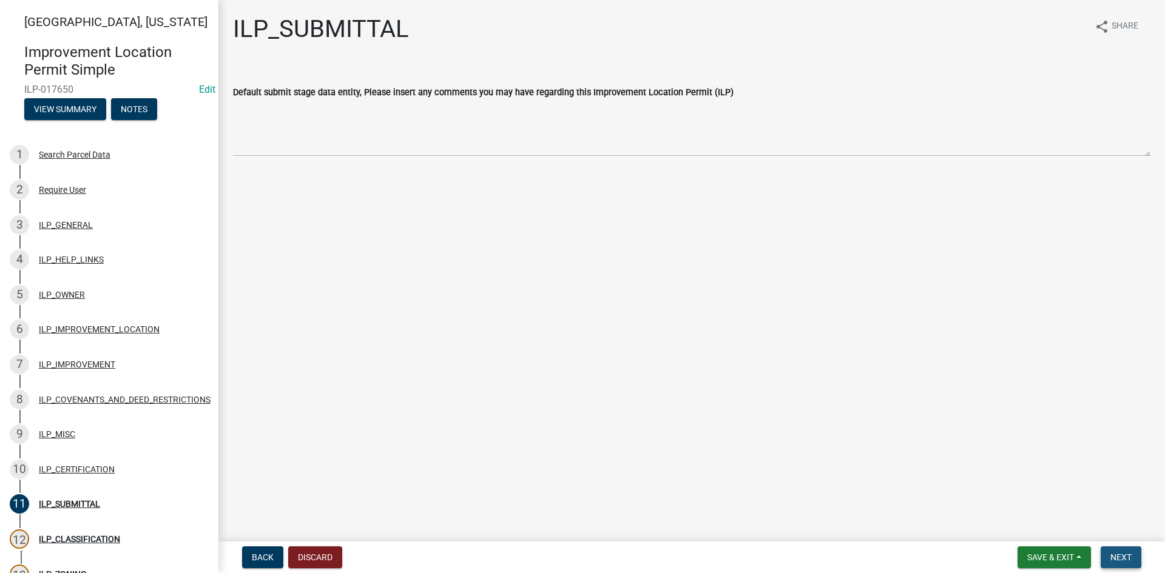
click at [1111, 553] on span "Next" at bounding box center [1120, 558] width 21 height 10
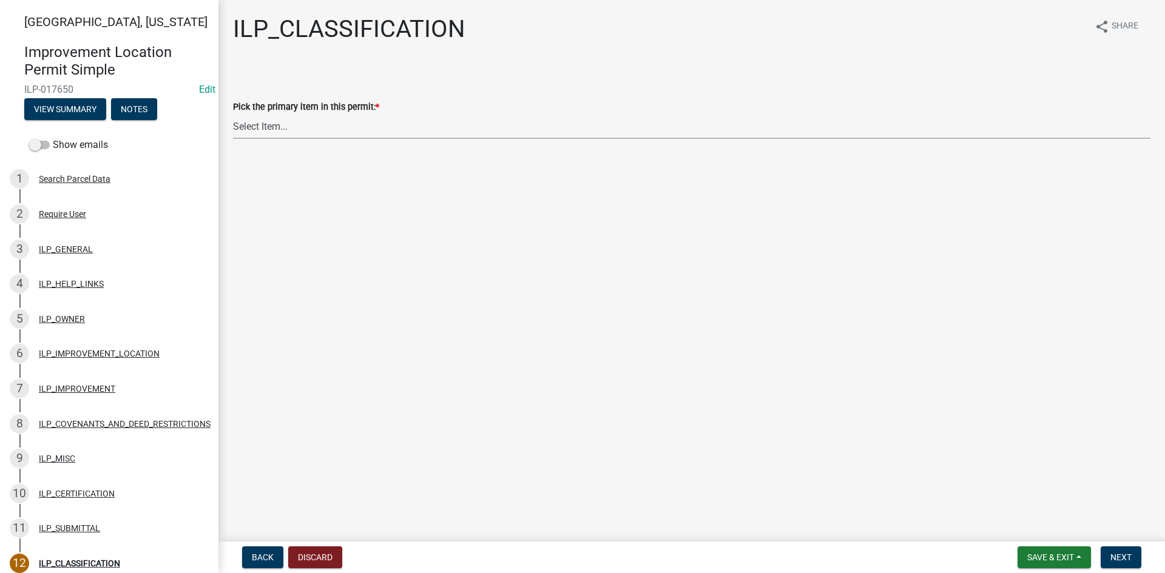
click at [350, 127] on select "Select Item... Accessory Structure (Addition) Accessory Structure (NEW) Busines…" at bounding box center [692, 126] width 918 height 25
click at [233, 114] on select "Select Item... Accessory Structure (Addition) Accessory Structure (NEW) Busines…" at bounding box center [692, 126] width 918 height 25
select select "119b830e-a7a9-4285-be0b-a69d75da8c1b"
click at [1129, 556] on span "Next" at bounding box center [1120, 558] width 21 height 10
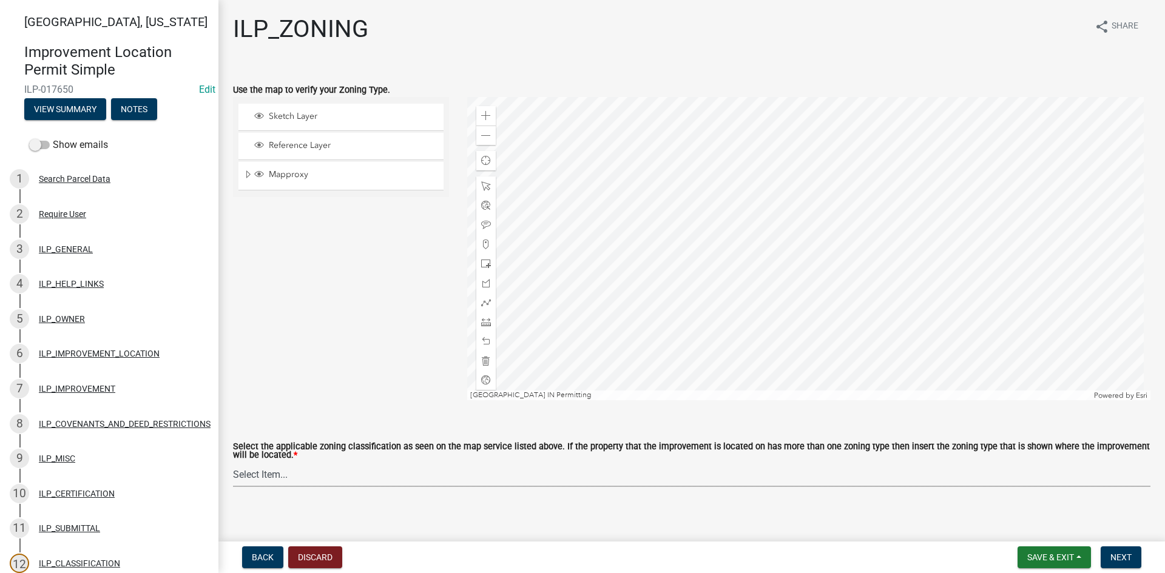
click at [390, 471] on select "Select Item... A-1 "Agricultural Intensive" A-R "Agricultural Residential" S-1 …" at bounding box center [692, 474] width 918 height 25
click at [233, 463] on select "Select Item... A-1 "Agricultural Intensive" A-R "Agricultural Residential" S-1 …" at bounding box center [692, 474] width 918 height 25
select select "077e72d7-ee28-42b3-b13f-4b6ba4a9753a"
click at [1121, 556] on span "Next" at bounding box center [1120, 558] width 21 height 10
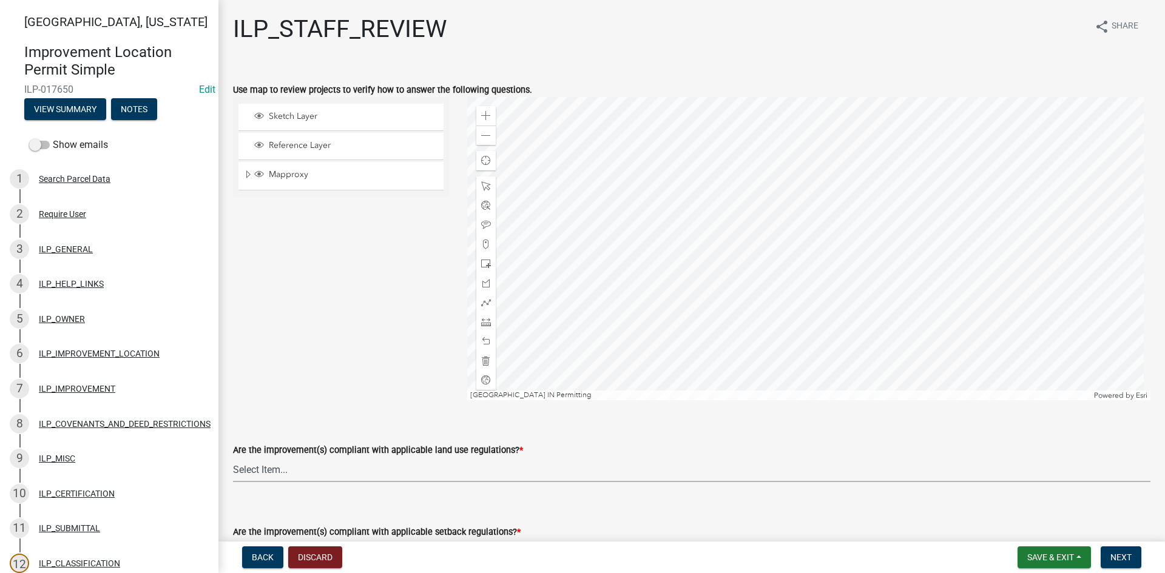
click at [711, 475] on select "Select Item... YES NO" at bounding box center [692, 470] width 918 height 25
click at [233, 458] on select "Select Item... YES NO" at bounding box center [692, 470] width 918 height 25
select select "83ffa5df-1258-41bd-a108-9f2370541ef9"
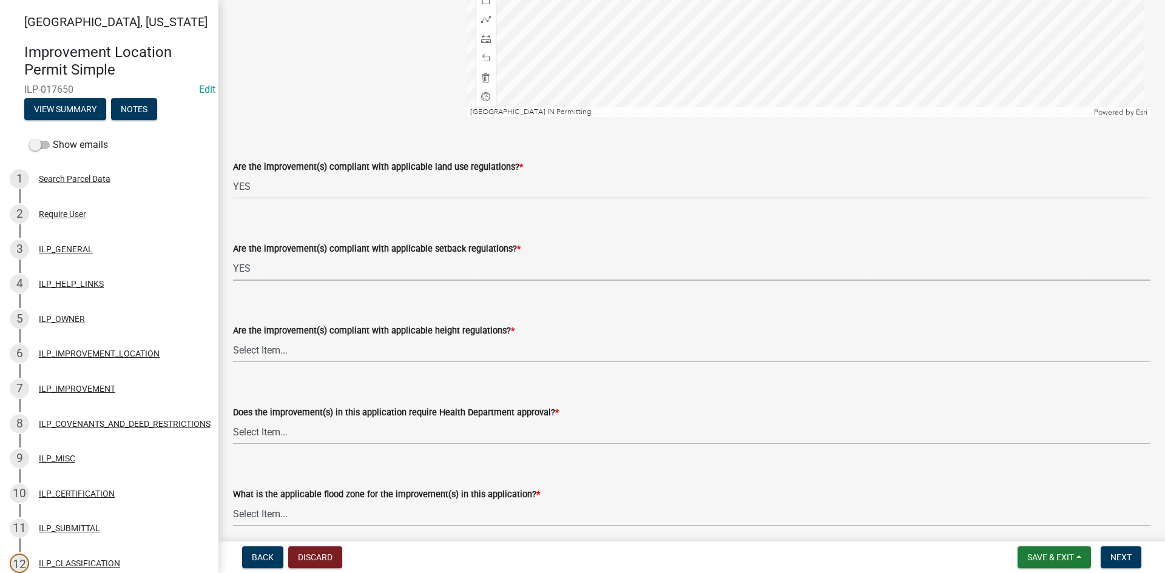
select select "e76e6c03-c199-4125-95d7-daca193c3739"
select select "b2795382-5a5c-496e-8f40-9eac2bba8e54"
select select "2cf99e9a-fd48-429a-ab01-6241dd9ef86f"
select select "546a9c8a-0bf2-4128-b2a0-21aece03a164"
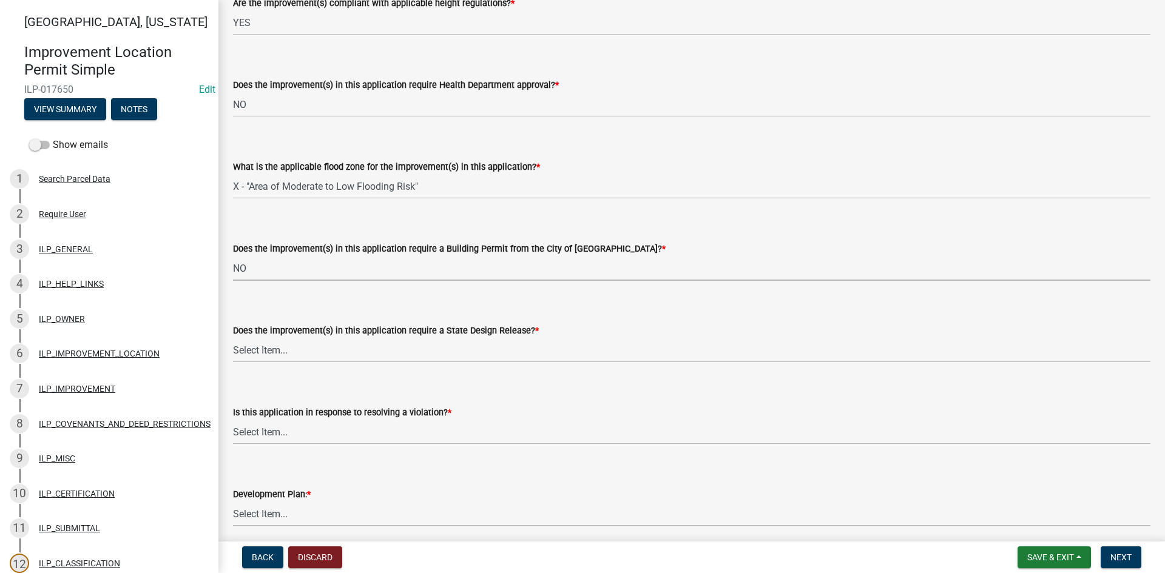
select select "3dde91a6-95a6-42fe-ae60-c75c292f8dd0"
select select "3e29b85e-0a39-40b5-813f-a0c180e4f93d"
select select "296d3b28-03f6-4b85-9592-a9e1e0e51d18"
select select "f492072b-a2fa-4f7c-8f99-9e809c6c526f"
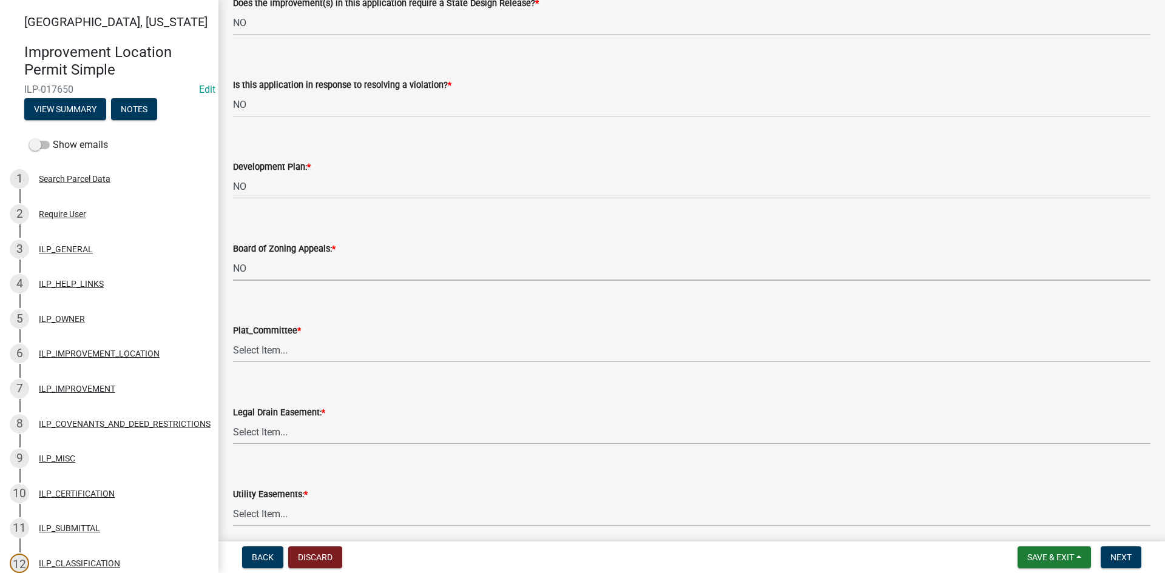
select select "91f2ca91-6260-441c-87d8-e38016df5c96"
select select "63238f16-a362-487f-83af-24d0c8cf3edd"
select select "4de29e95-b13a-4926-a5fe-83364331169b"
select select "8e424161-7bf1-4e33-adf9-a347c03eff2b"
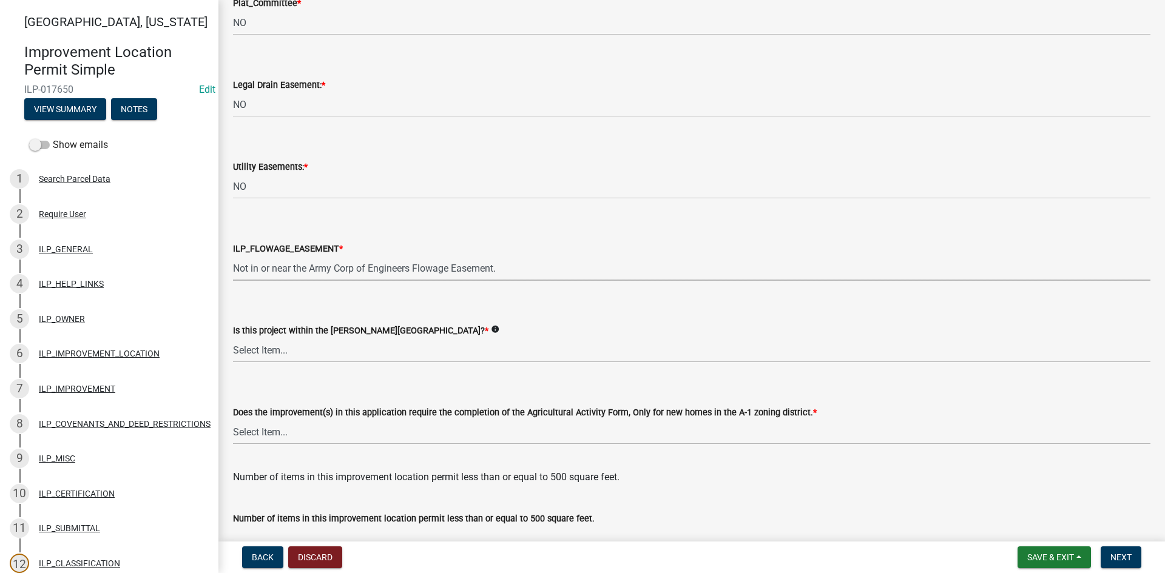
select select "bdd9c930-c7fe-4770-81ee-2c29cf953f8b"
select select "c22a6da1-a4b9-4a20-9552-3c4da3c32bc7"
select select "b8432f74-40d2-4ff6-ba31-770d91760c6e"
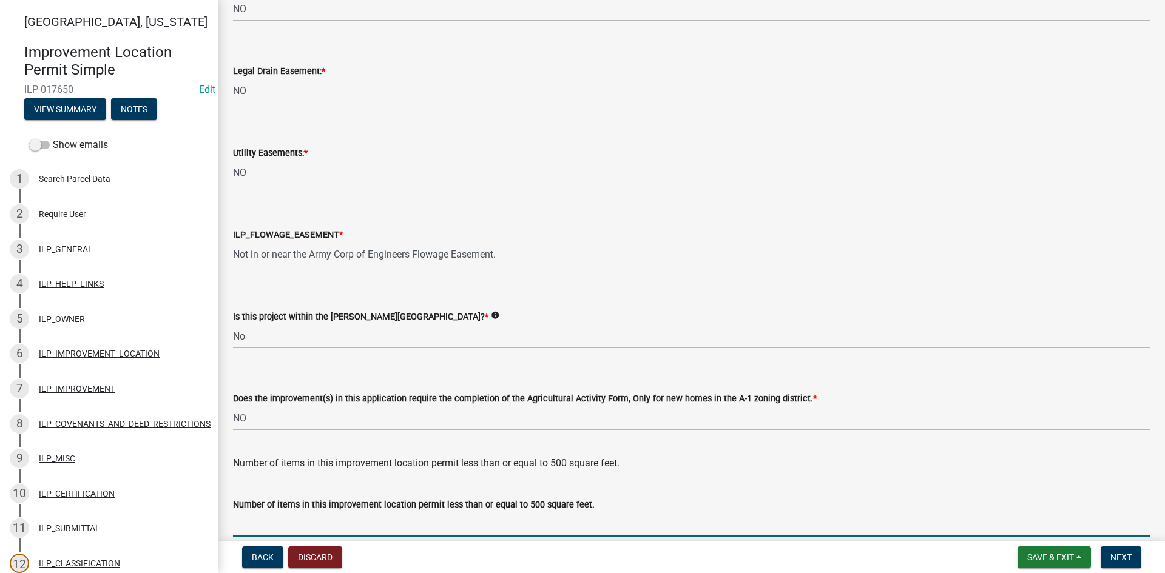
scroll to position [1565, 0]
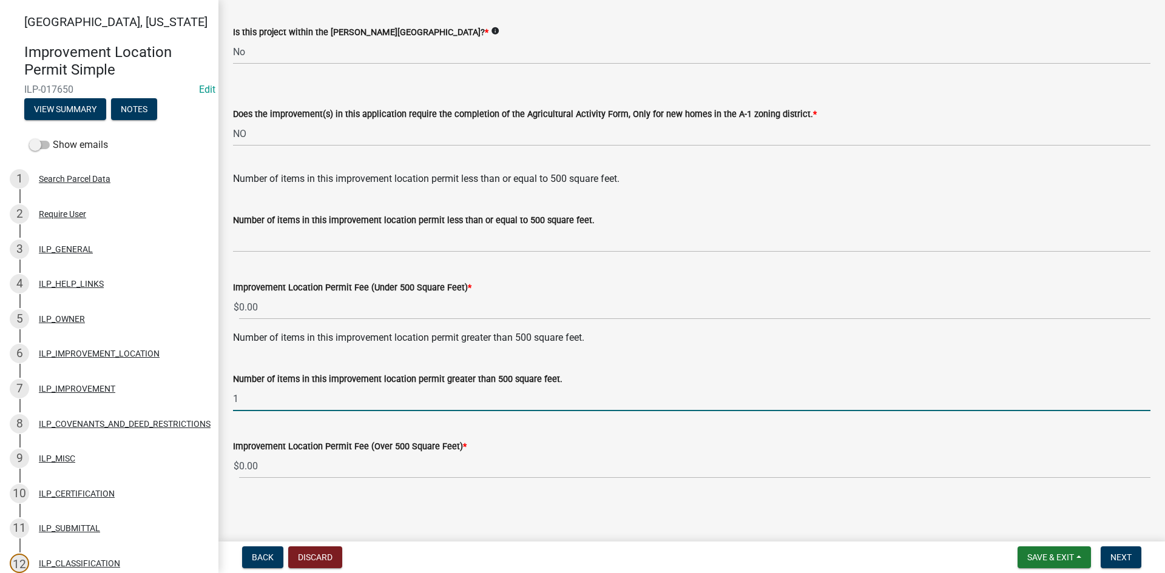
type input "1"
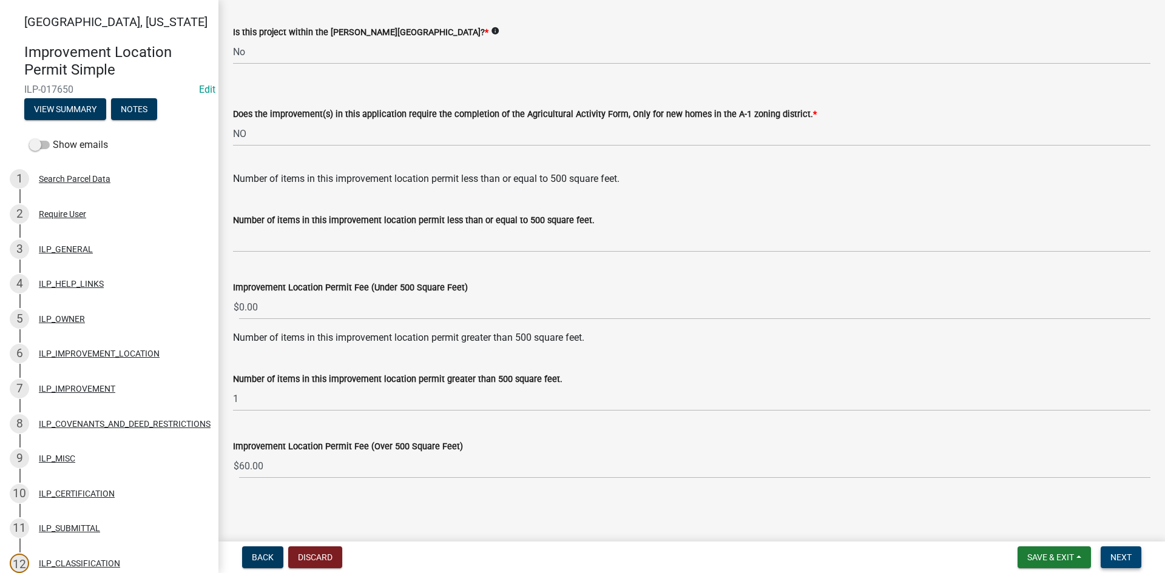
click at [1127, 559] on span "Next" at bounding box center [1120, 558] width 21 height 10
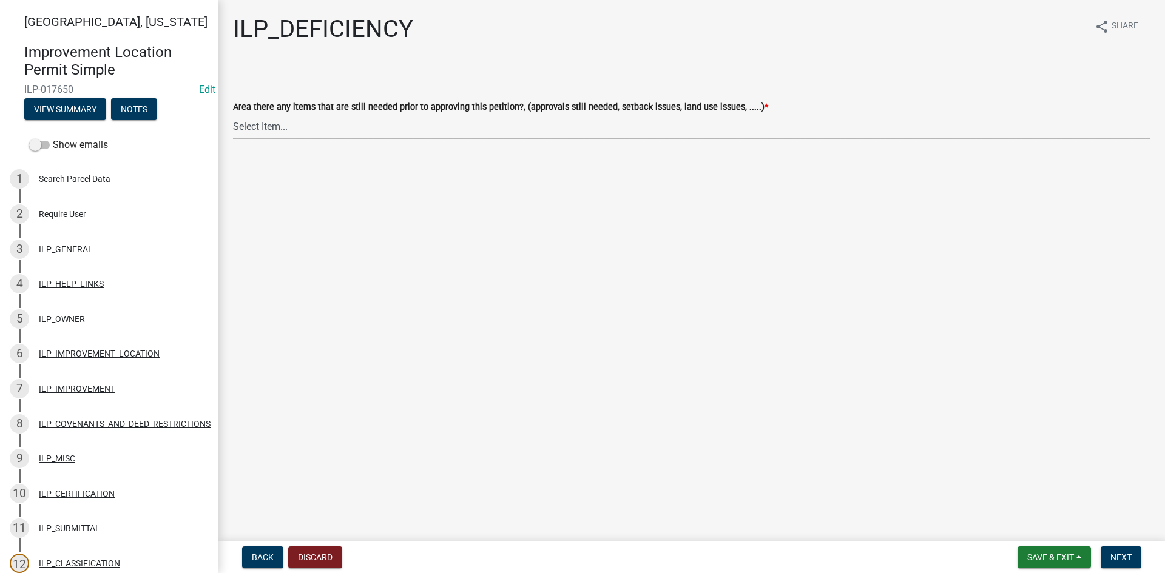
click at [635, 126] on select "Select Item... YES NO" at bounding box center [692, 126] width 918 height 25
click at [233, 114] on select "Select Item... YES NO" at bounding box center [692, 126] width 918 height 25
select select "88f51f67-ad00-412f-ad25-d9a24cd42bdb"
click at [1117, 550] on button "Next" at bounding box center [1121, 558] width 41 height 22
click at [529, 130] on select "Select Item... Denied Approved" at bounding box center [692, 126] width 918 height 25
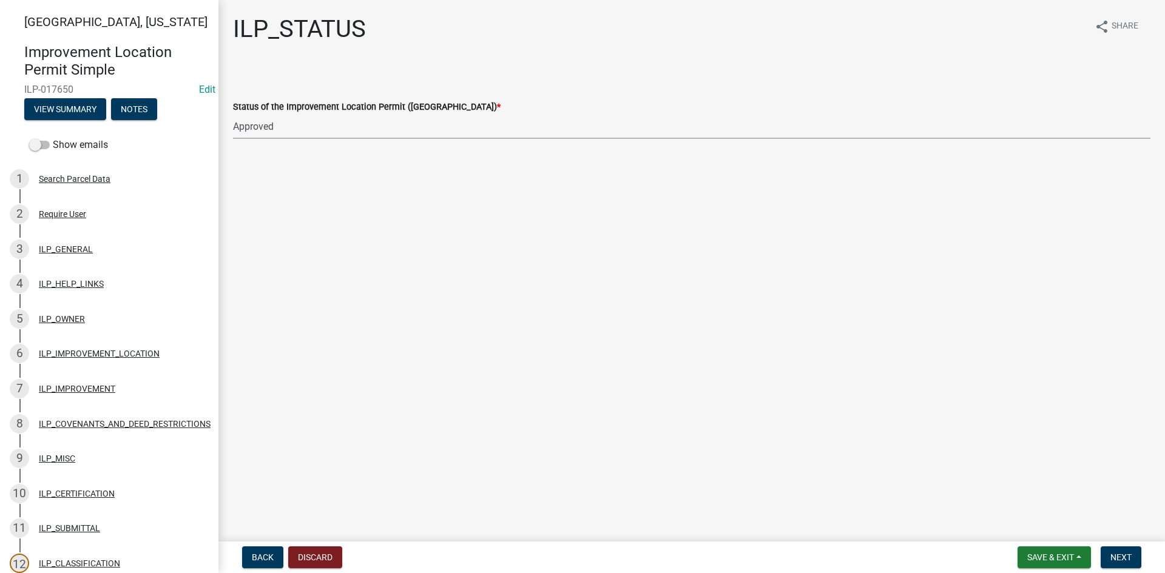
click at [233, 114] on select "Select Item... Denied Approved" at bounding box center [692, 126] width 918 height 25
select select "676ca0ef-d742-4b5a-a79e-763cf2a28fc9"
click at [1111, 554] on span "Next" at bounding box center [1120, 558] width 21 height 10
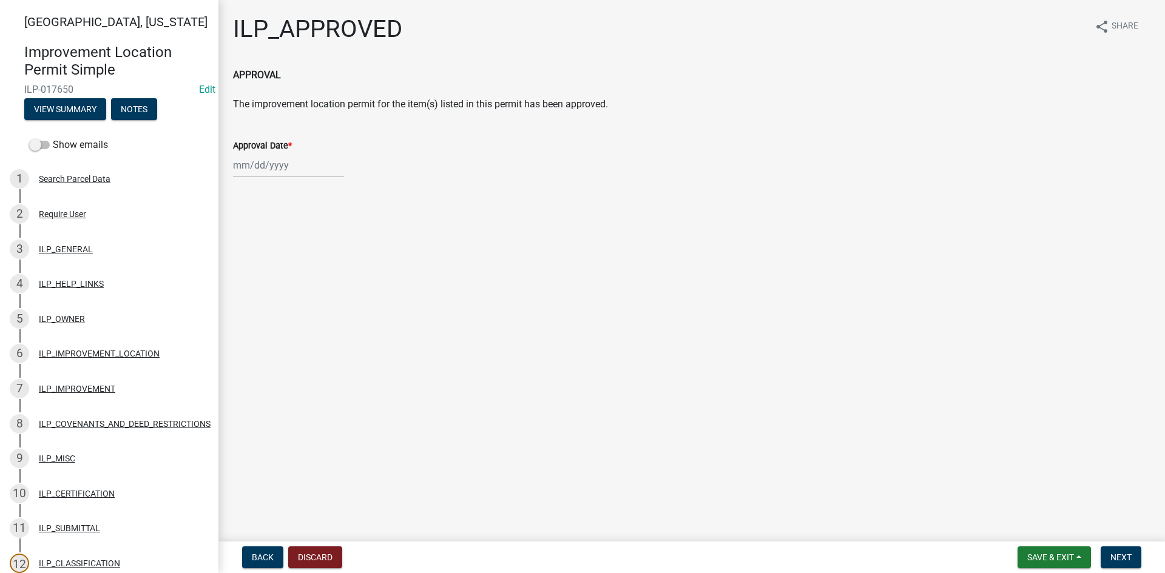
select select "8"
select select "2025"
drag, startPoint x: 252, startPoint y: 160, endPoint x: 257, endPoint y: 181, distance: 21.8
click at [252, 161] on div "[PERSON_NAME] Feb Mar Apr [PERSON_NAME][DATE] Oct Nov [DATE] 1526 1527 1528 152…" at bounding box center [288, 165] width 111 height 25
click at [240, 314] on div "25" at bounding box center [244, 307] width 19 height 19
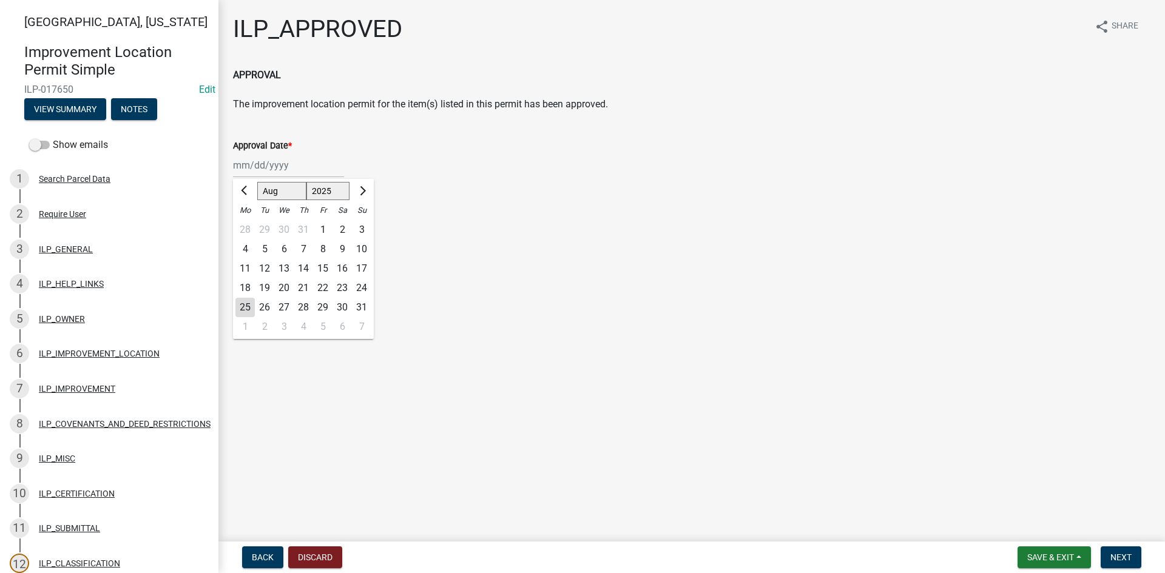
type input "[DATE]"
click at [1129, 555] on span "Next" at bounding box center [1120, 558] width 21 height 10
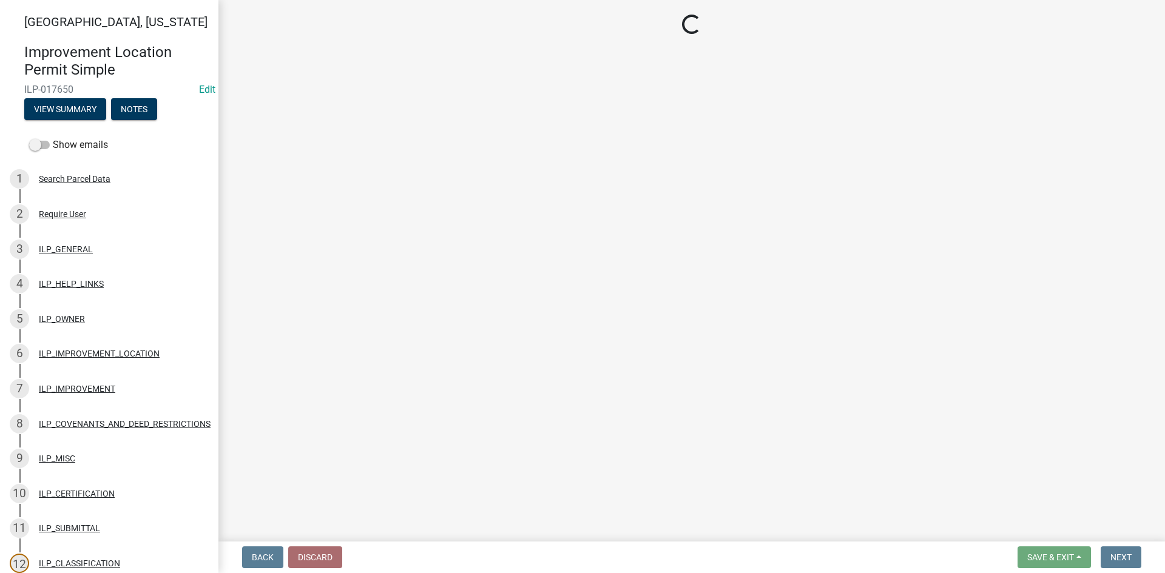
select select "3: 3"
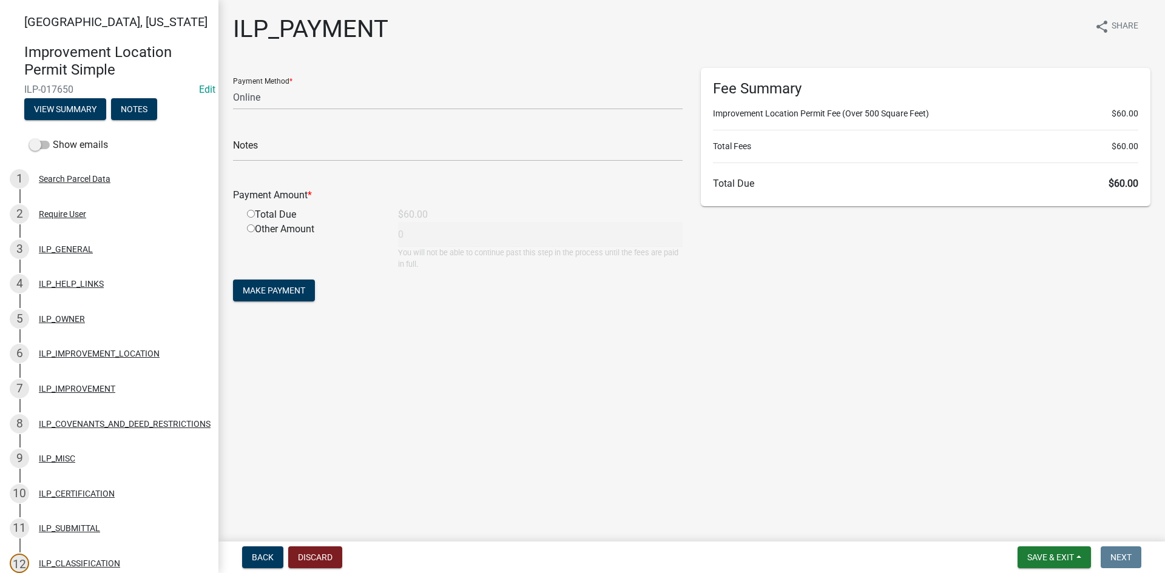
click at [252, 211] on input "radio" at bounding box center [251, 214] width 8 height 8
radio input "true"
type input "60"
click at [265, 290] on span "Make Payment" at bounding box center [274, 291] width 63 height 10
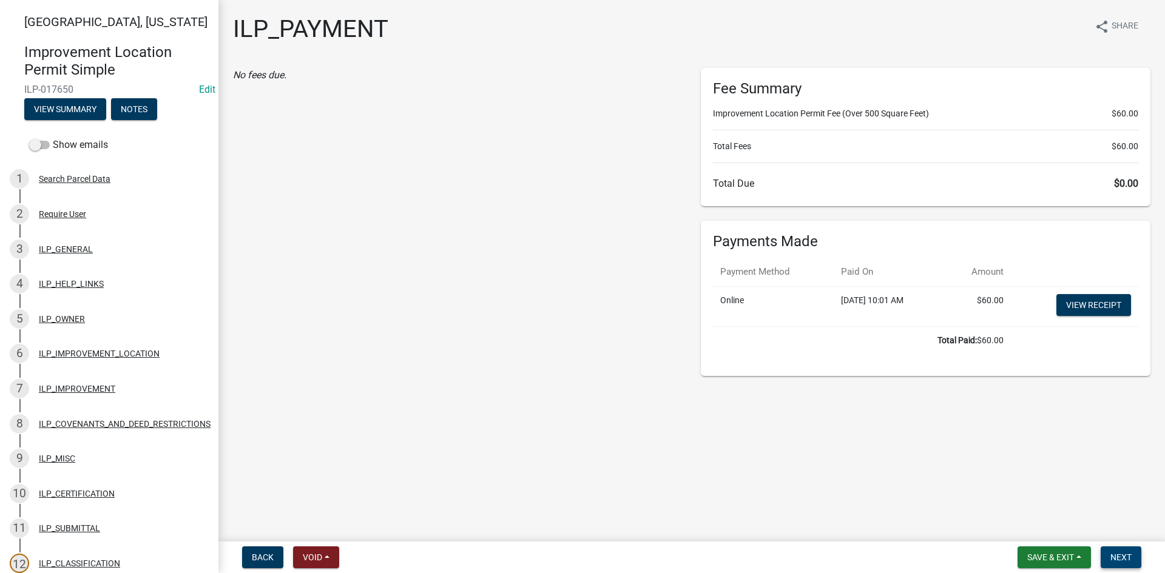
click at [1120, 553] on span "Next" at bounding box center [1120, 558] width 21 height 10
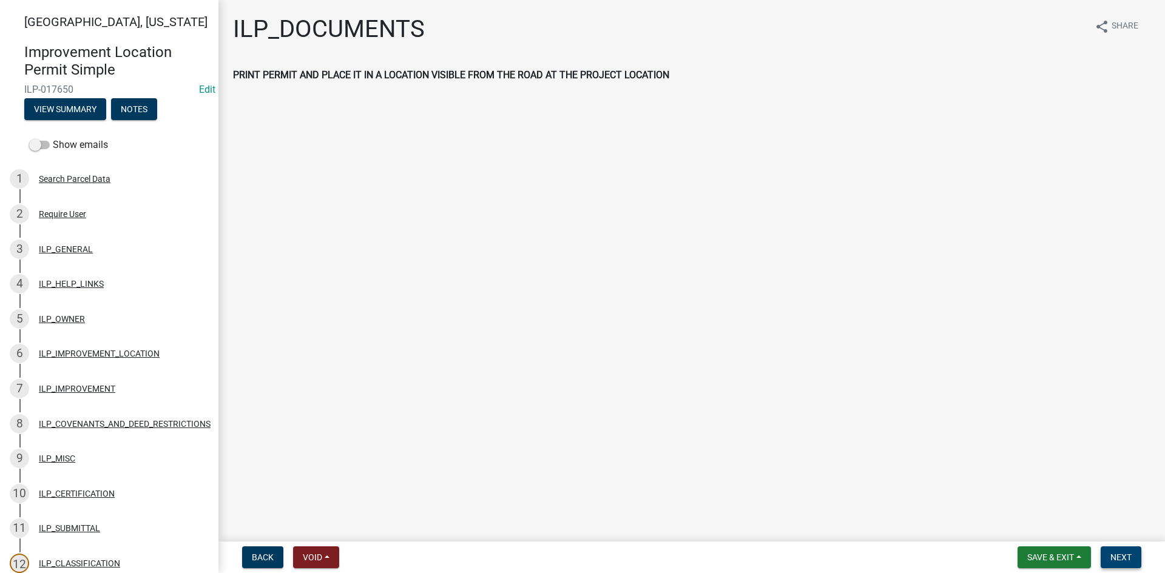
drag, startPoint x: 1137, startPoint y: 562, endPoint x: 1137, endPoint y: 553, distance: 8.5
click at [1137, 561] on button "Next" at bounding box center [1121, 558] width 41 height 22
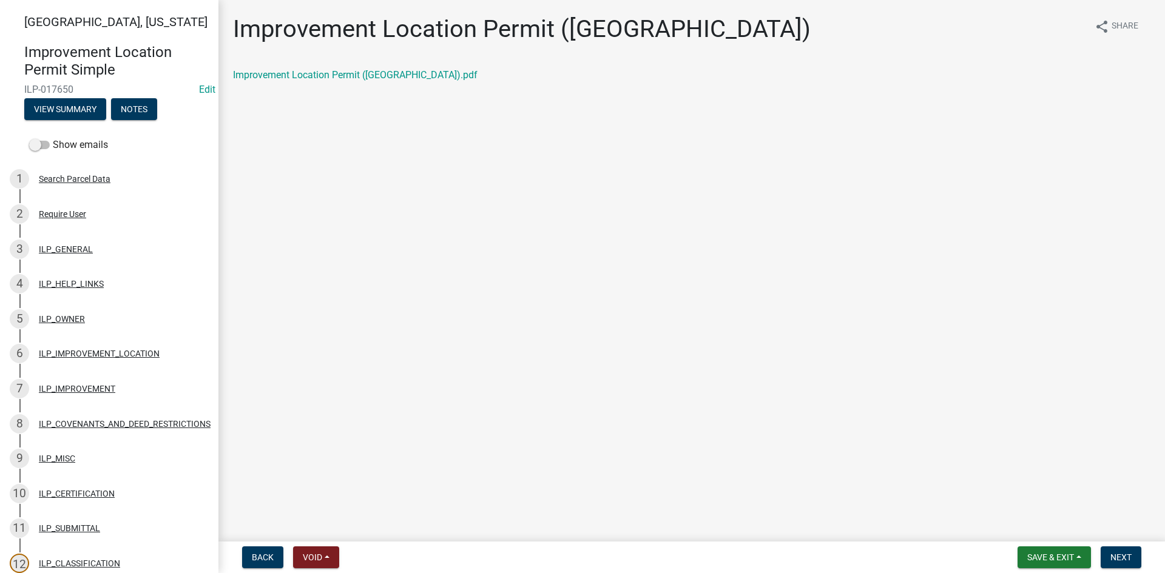
click at [343, 85] on div "Improvement Location Permit (ILP).pdf" at bounding box center [692, 80] width 936 height 24
click at [343, 79] on link "Improvement Location Permit (ILP).pdf" at bounding box center [355, 75] width 245 height 12
click at [1132, 552] on button "Next" at bounding box center [1121, 558] width 41 height 22
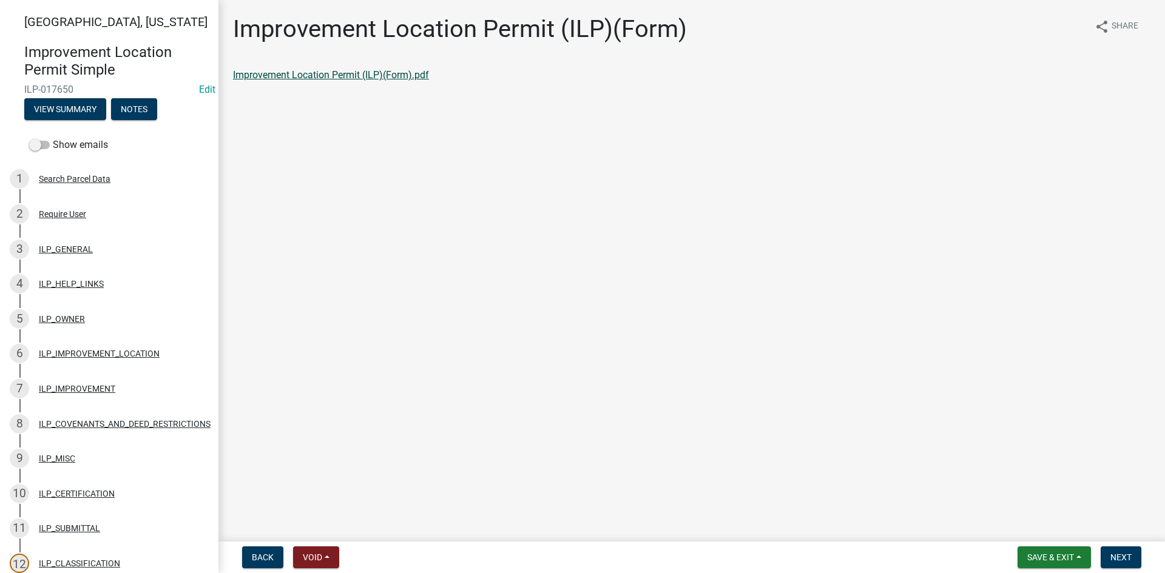
click at [353, 79] on link "Improvement Location Permit (ILP)(Form).pdf" at bounding box center [331, 75] width 196 height 12
click at [1118, 556] on span "Next" at bounding box center [1120, 558] width 21 height 10
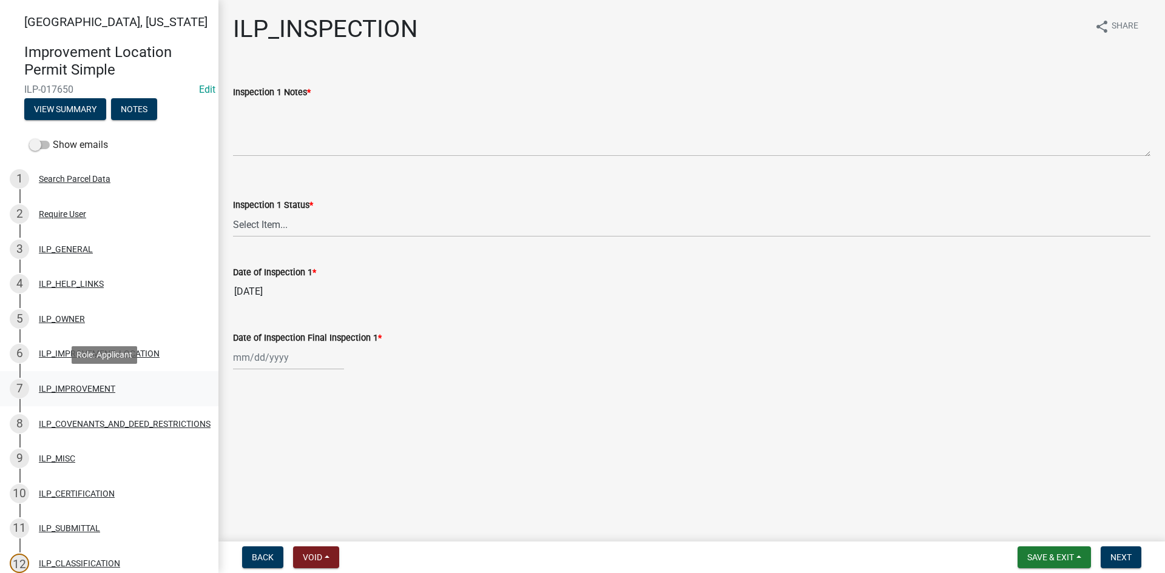
click at [70, 390] on div "ILP_IMPROVEMENT" at bounding box center [77, 389] width 76 height 8
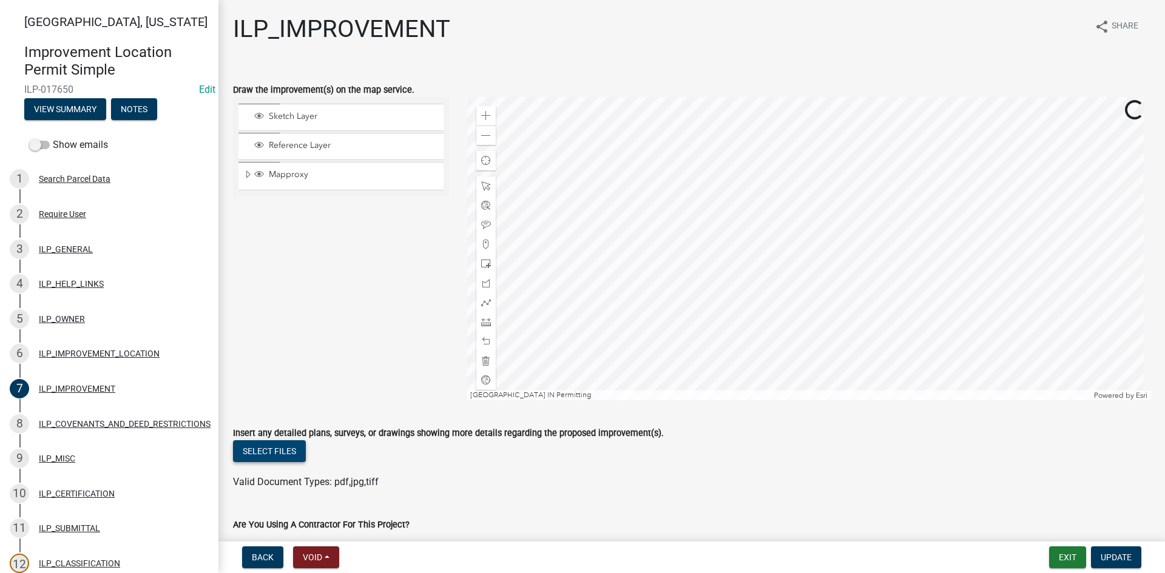
click at [246, 458] on button "Select files" at bounding box center [269, 452] width 73 height 22
click at [275, 445] on button "Select files" at bounding box center [269, 452] width 73 height 22
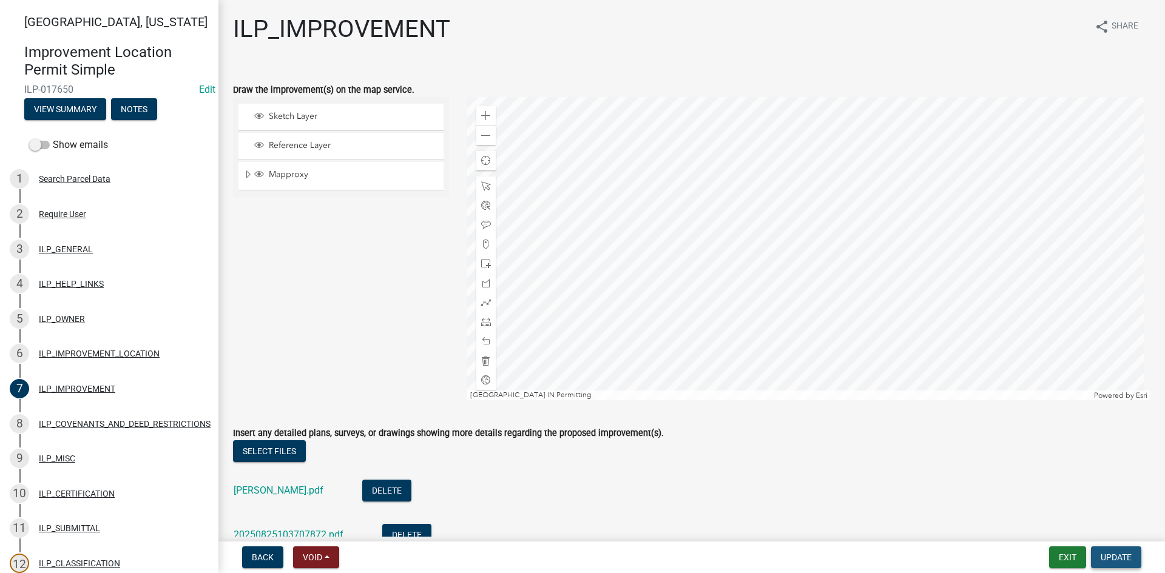
click at [1131, 553] on span "Update" at bounding box center [1116, 558] width 31 height 10
